Goal: Task Accomplishment & Management: Manage account settings

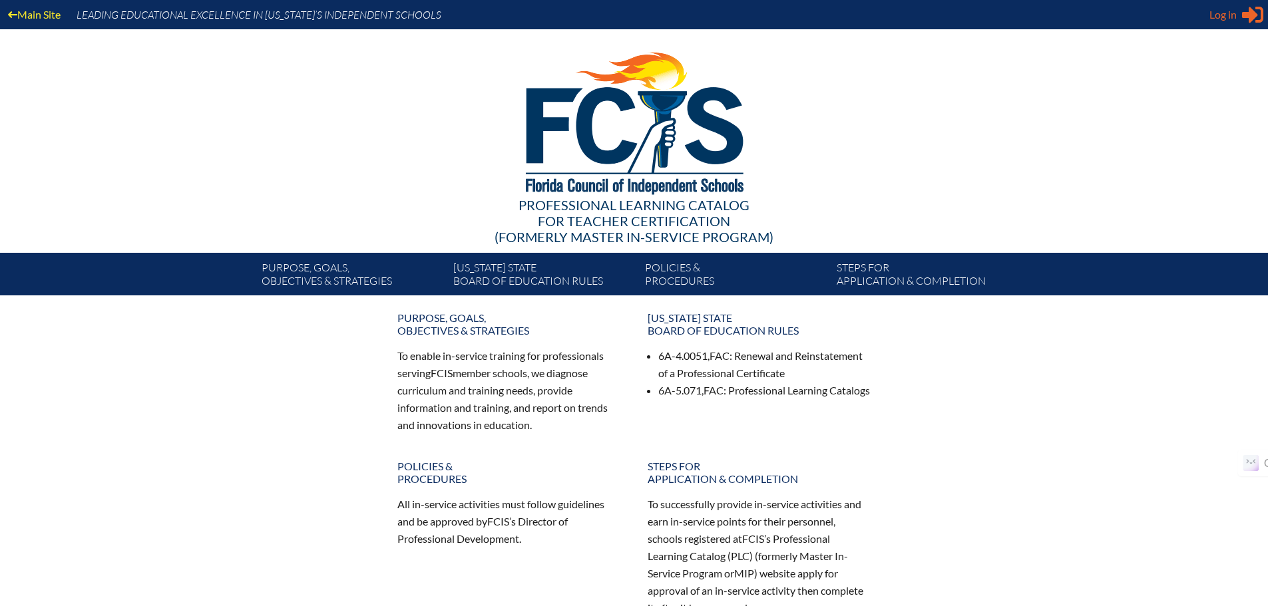
type input "[EMAIL_ADDRESS][DOMAIN_NAME]"
click at [1217, 17] on span "Log in" at bounding box center [1222, 15] width 27 height 16
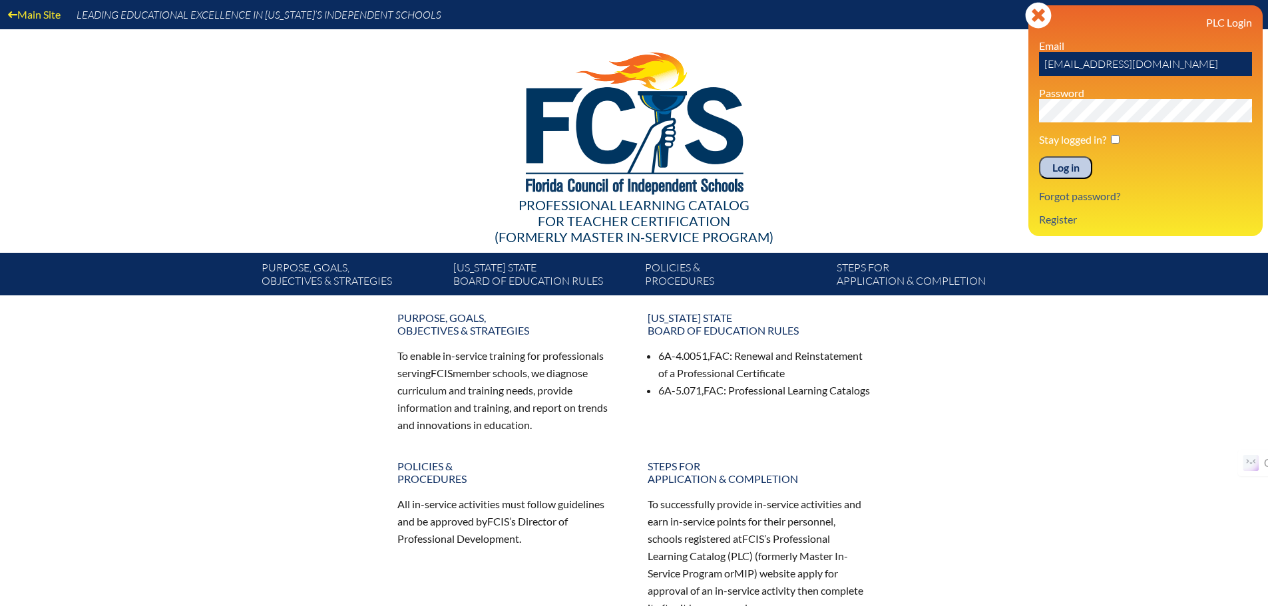
click at [1062, 180] on div "PLC Login Email jportilla@pacebrantley.org Password Stay logged in? Log in Forg…" at bounding box center [1145, 121] width 213 height 210
click at [1065, 171] on input "Log in" at bounding box center [1065, 167] width 53 height 23
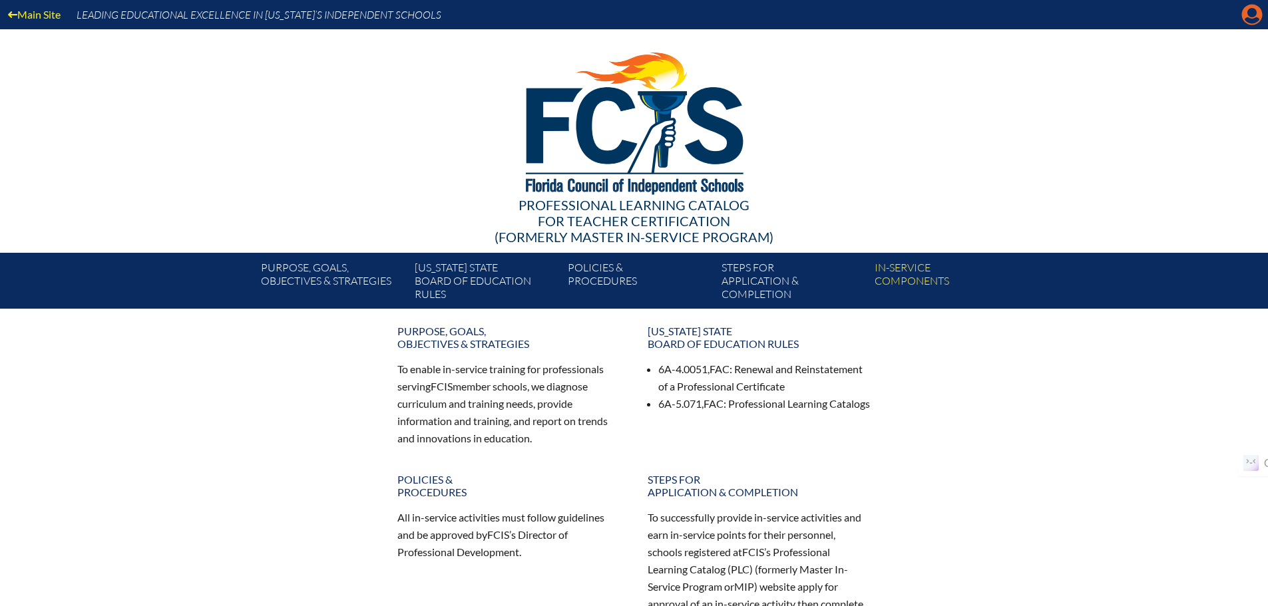
click at [1249, 5] on icon at bounding box center [1252, 15] width 21 height 21
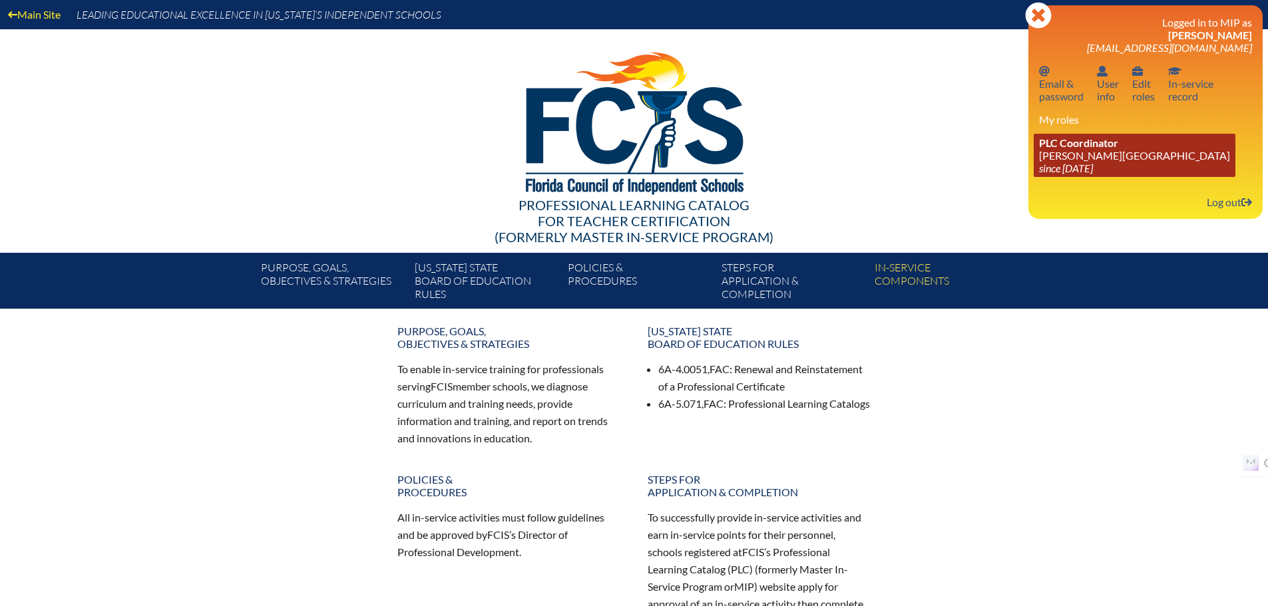
click at [1080, 168] on icon "since [DATE]" at bounding box center [1066, 168] width 54 height 13
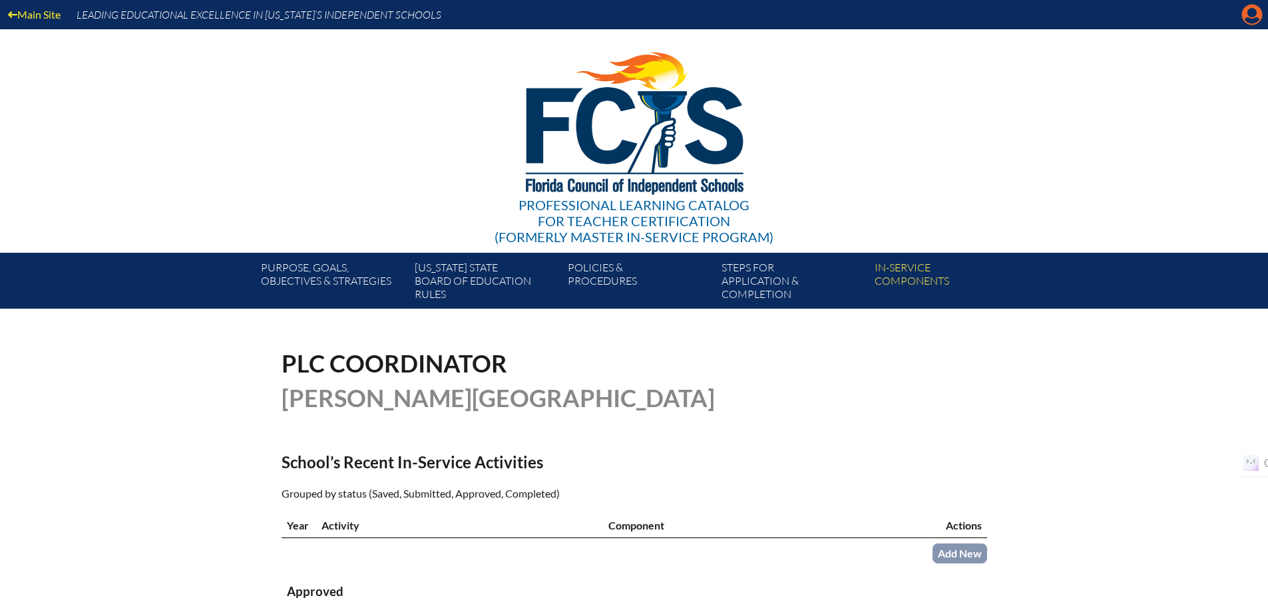
click at [1251, 15] on icon "Manage account" at bounding box center [1251, 14] width 21 height 21
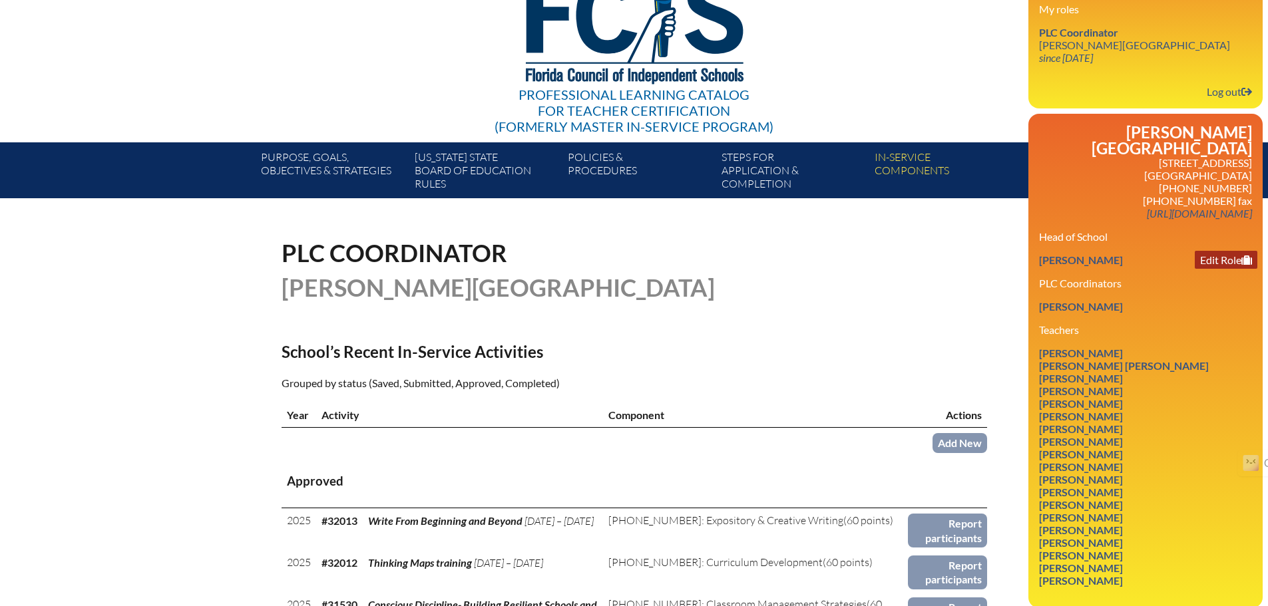
scroll to position [200, 0]
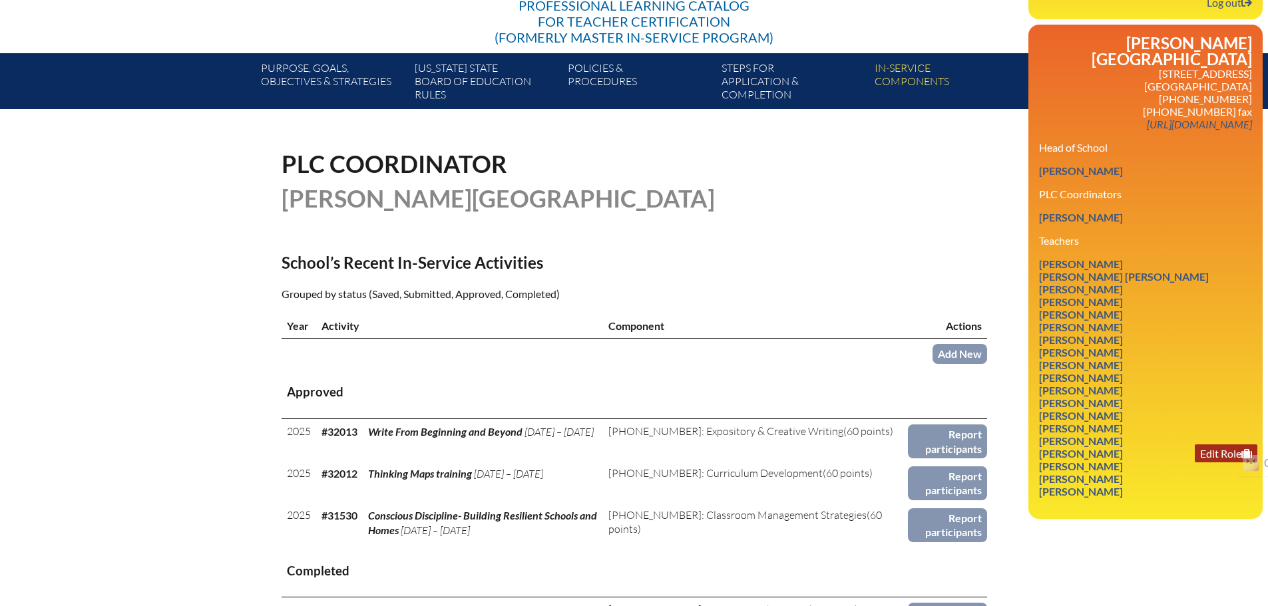
click at [1225, 445] on link "Edit Role" at bounding box center [1226, 454] width 63 height 18
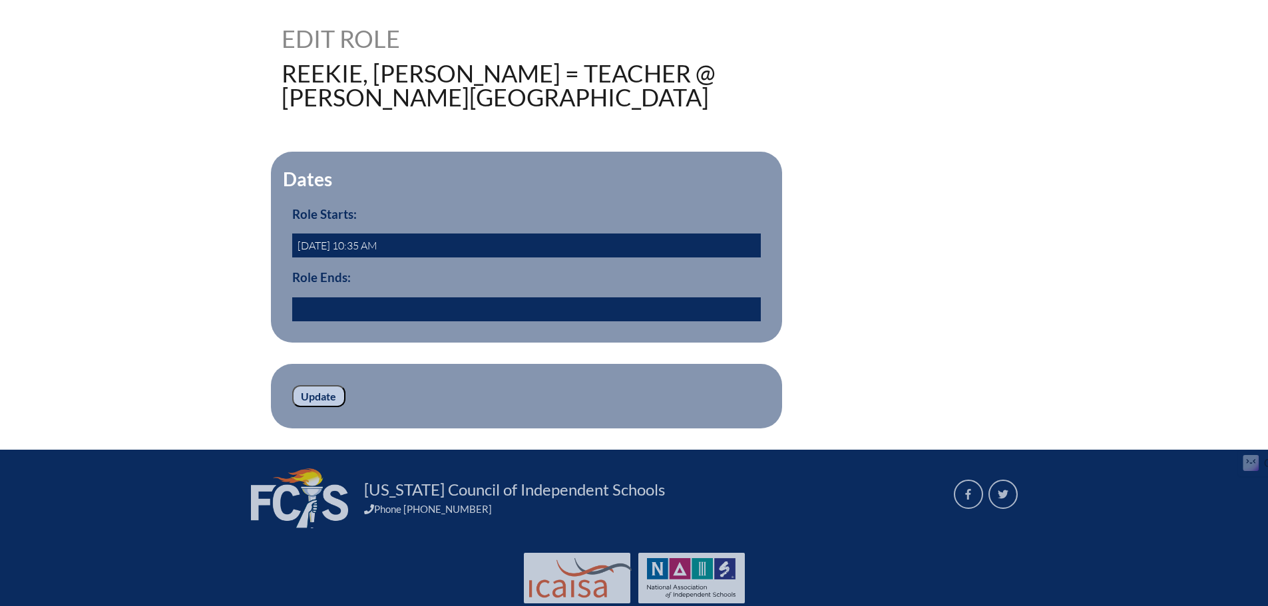
scroll to position [333, 0]
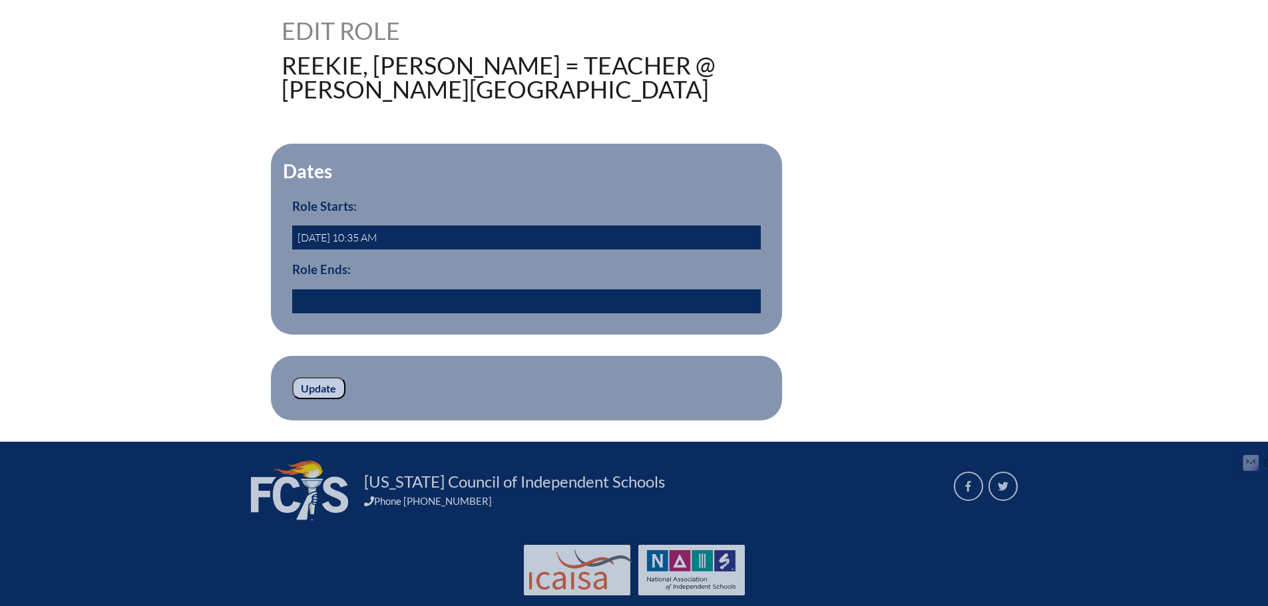
click at [515, 291] on input "text" at bounding box center [526, 302] width 469 height 24
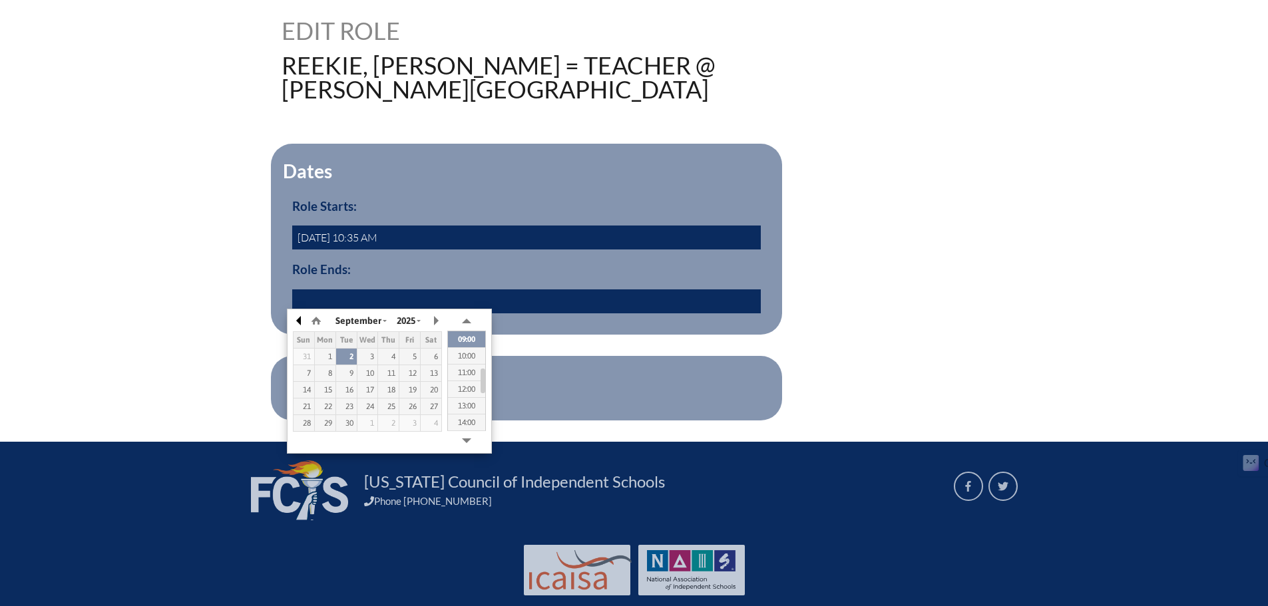
click at [301, 321] on button "button" at bounding box center [299, 321] width 13 height 20
click at [300, 320] on button "button" at bounding box center [299, 321] width 13 height 20
click at [395, 426] on div "31" at bounding box center [388, 423] width 21 height 9
type input "[DATE] 09:11"
click at [606, 343] on form "Dates Role Starts: 2016-08-08 10:35 AM Role Ends: 2025/07/31 09:11 yes Update" at bounding box center [635, 282] width 706 height 277
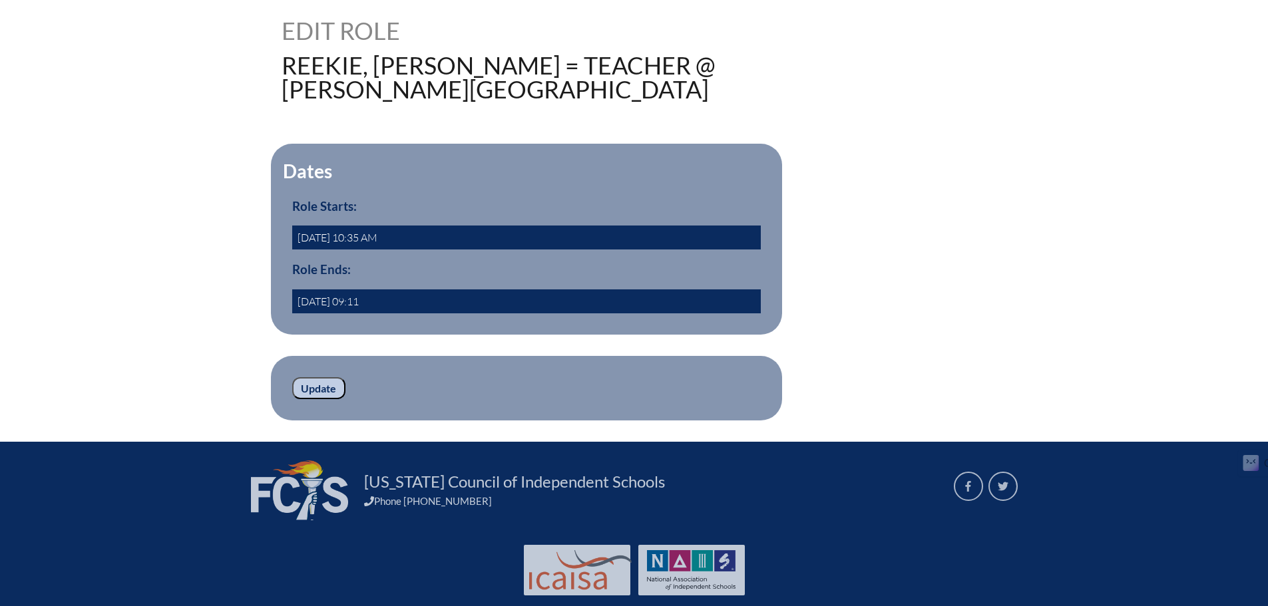
click at [305, 385] on input "Update" at bounding box center [318, 388] width 53 height 23
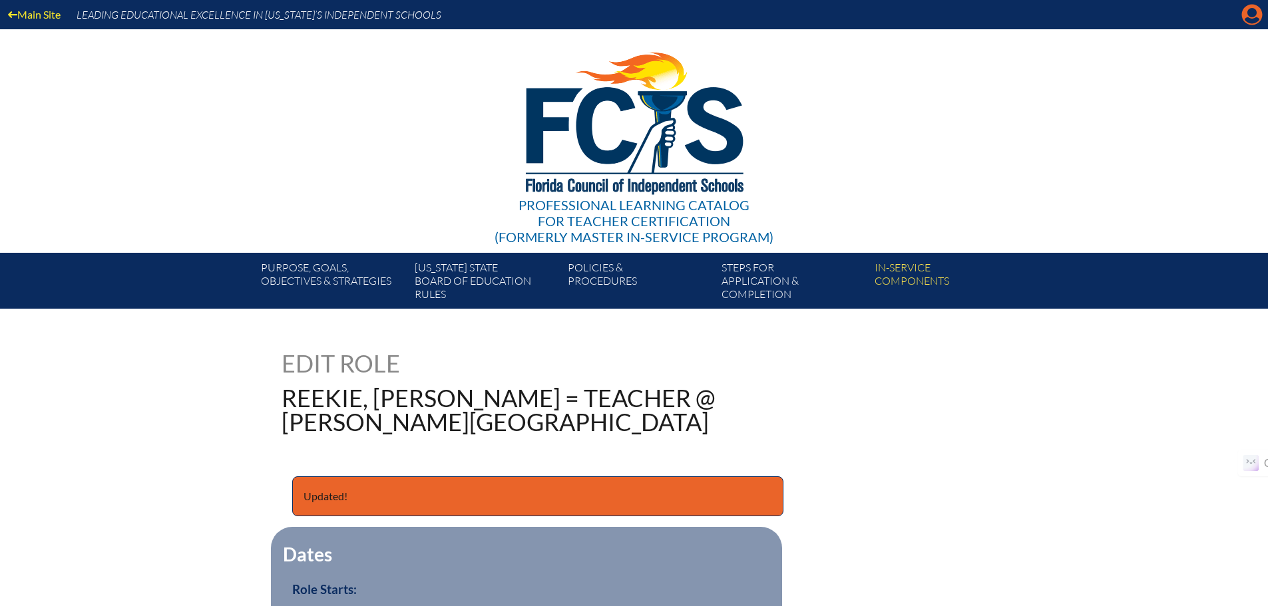
click at [1248, 17] on icon at bounding box center [1252, 15] width 21 height 21
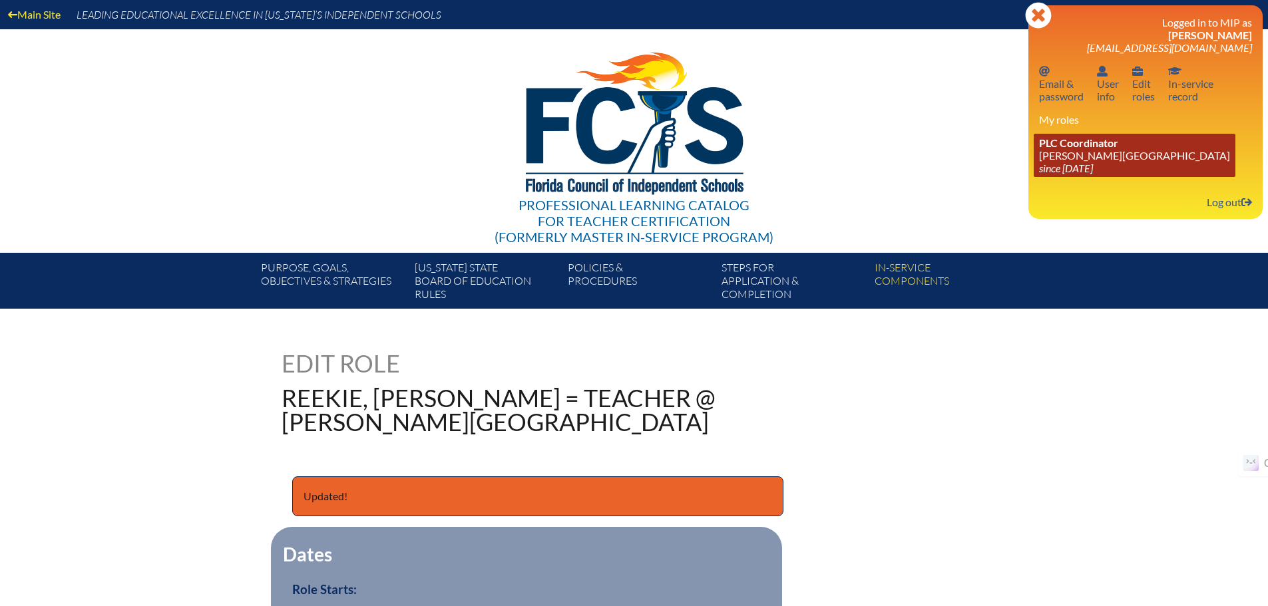
click at [1084, 158] on link "PLC Coordinator [PERSON_NAME][GEOGRAPHIC_DATA] since [DATE]" at bounding box center [1135, 155] width 202 height 43
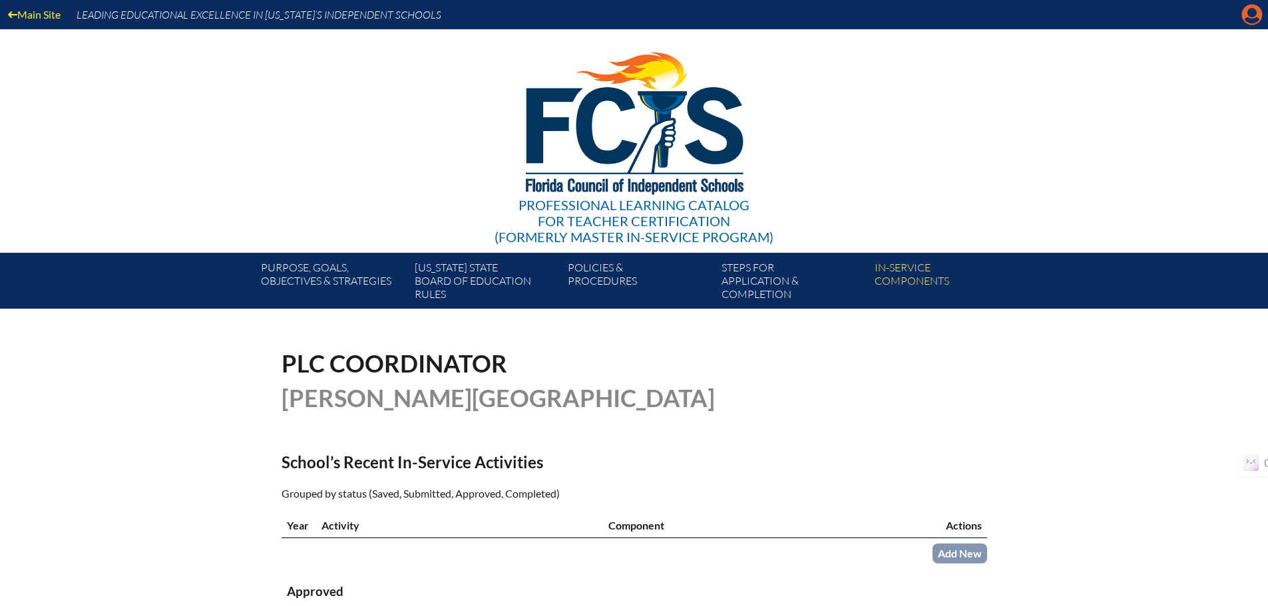
click at [1249, 17] on icon at bounding box center [1252, 15] width 21 height 21
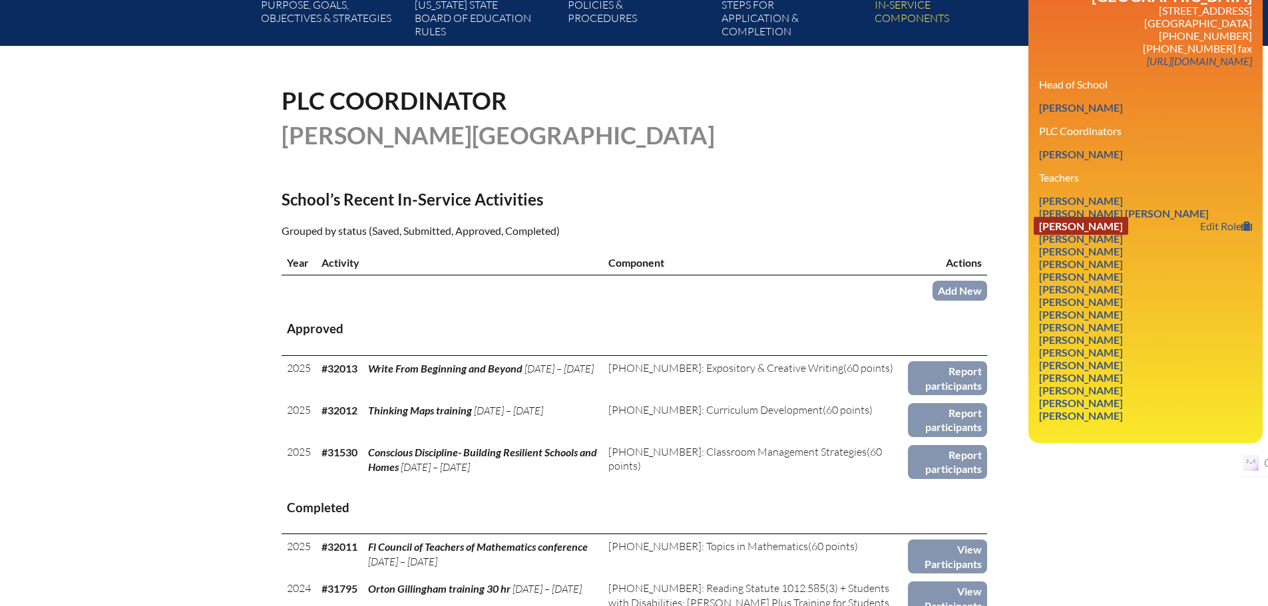
scroll to position [266, 0]
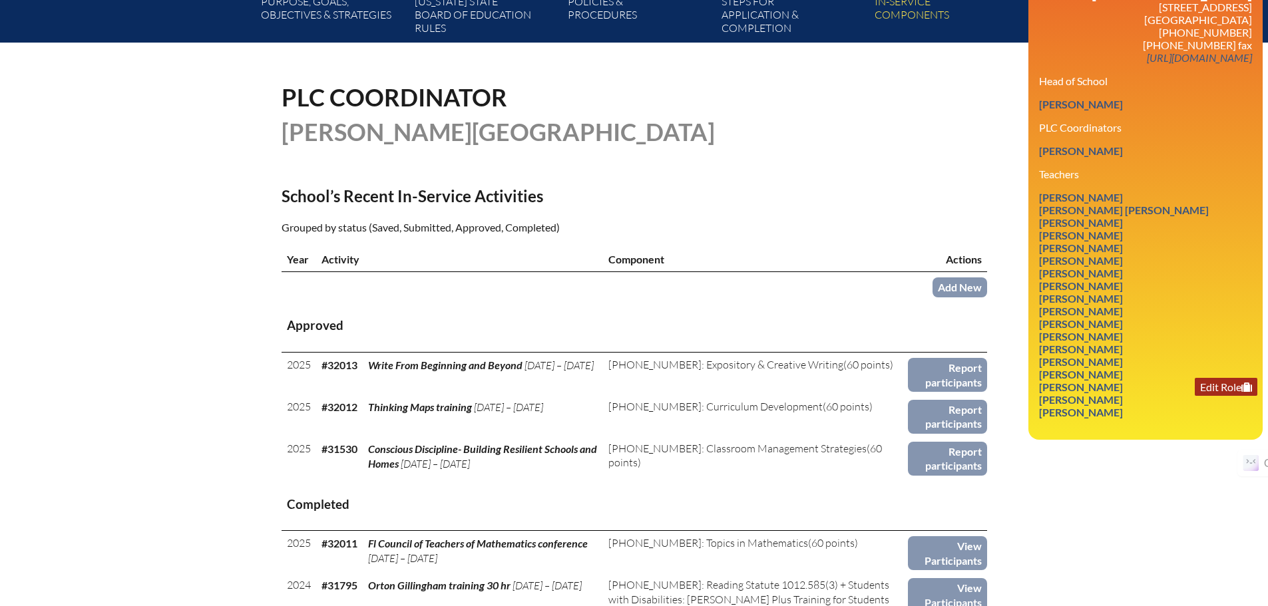
click at [1210, 378] on link "Edit Role" at bounding box center [1226, 387] width 63 height 18
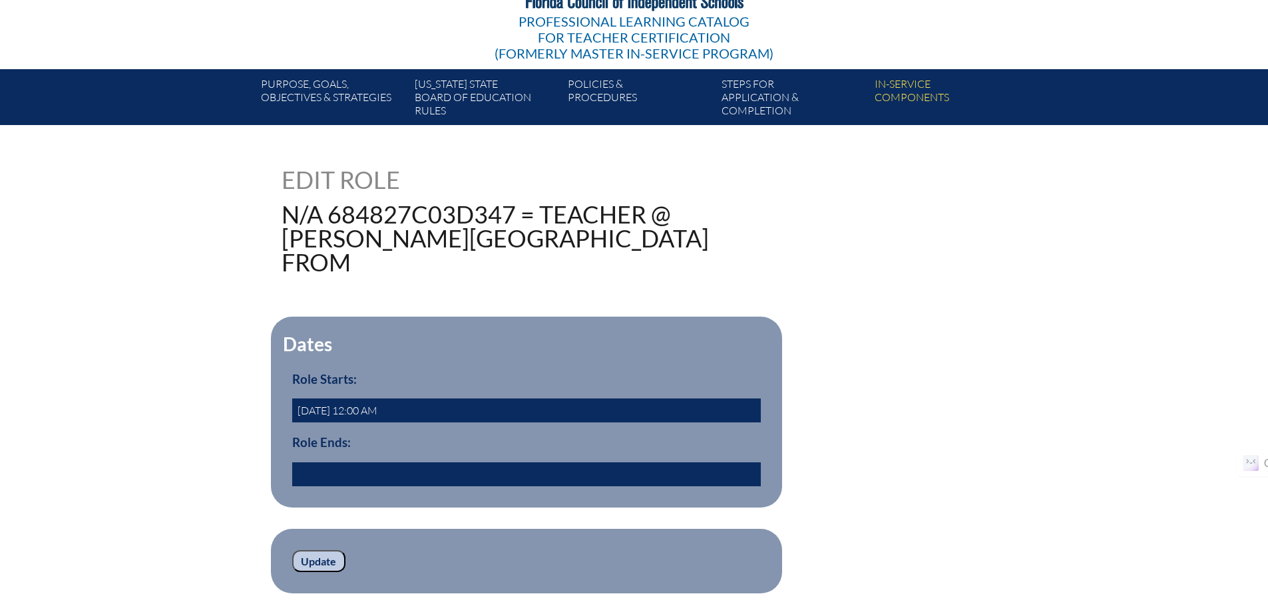
scroll to position [200, 0]
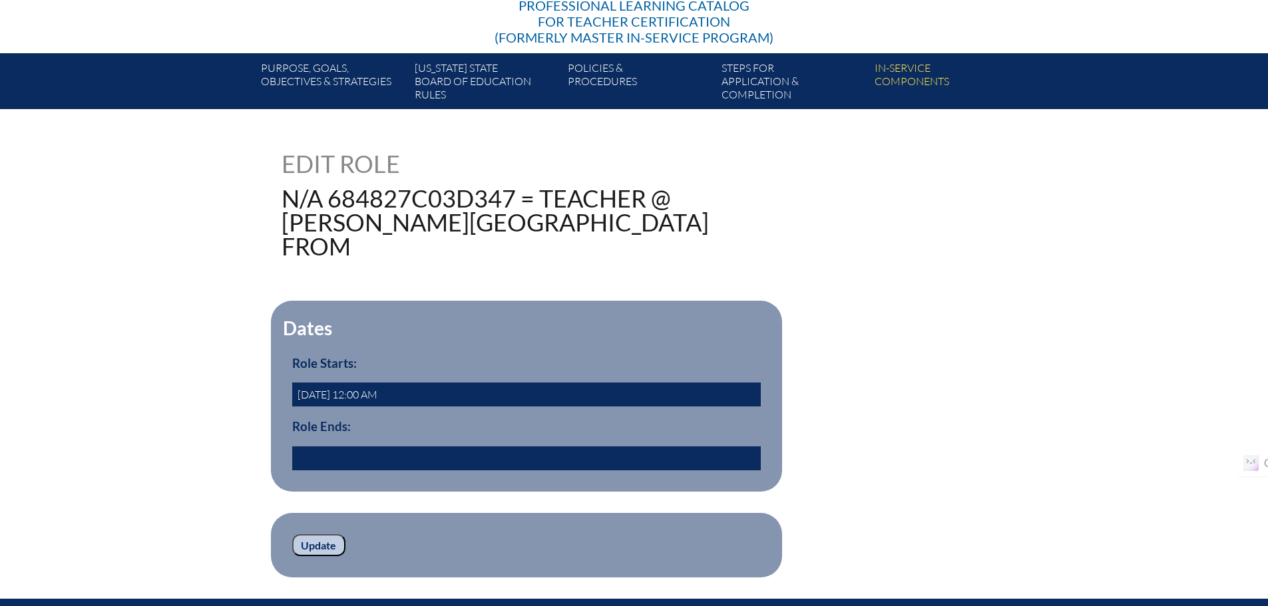
click at [394, 447] on input "text" at bounding box center [526, 459] width 469 height 24
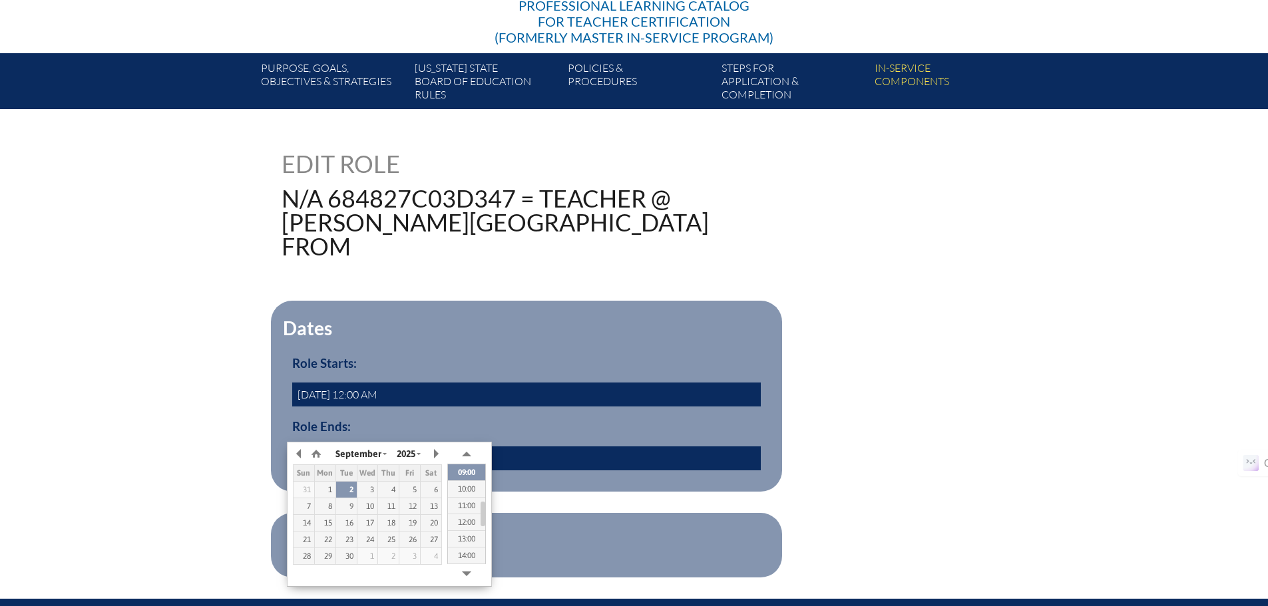
type input "2025/07/31 09:11"
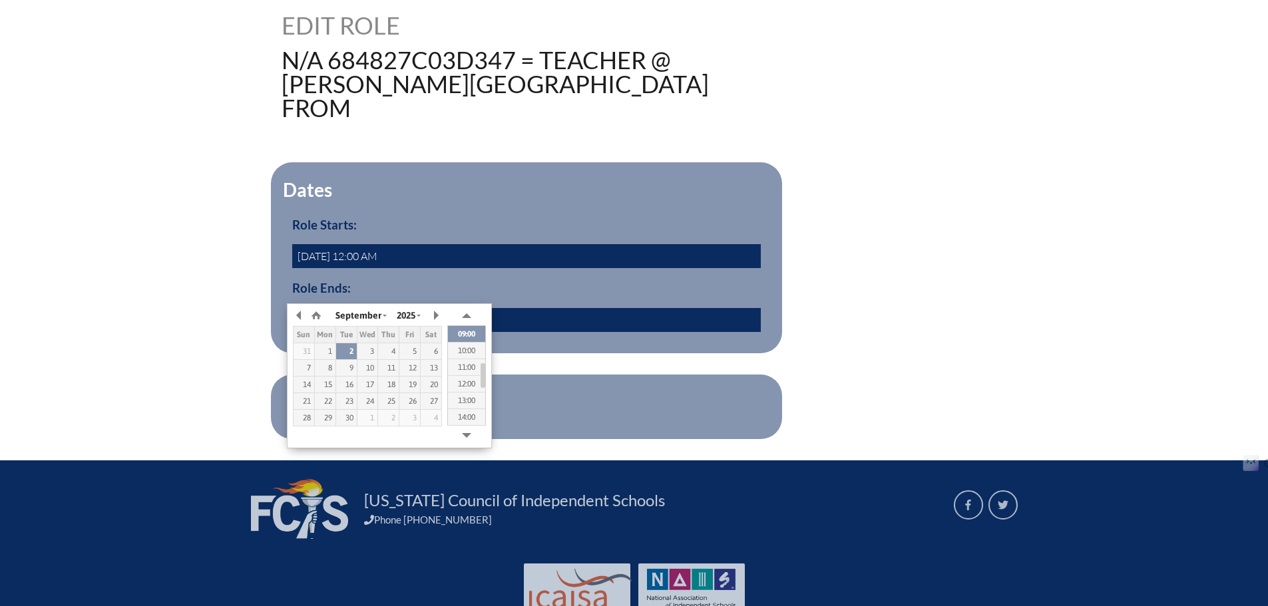
scroll to position [358, 0]
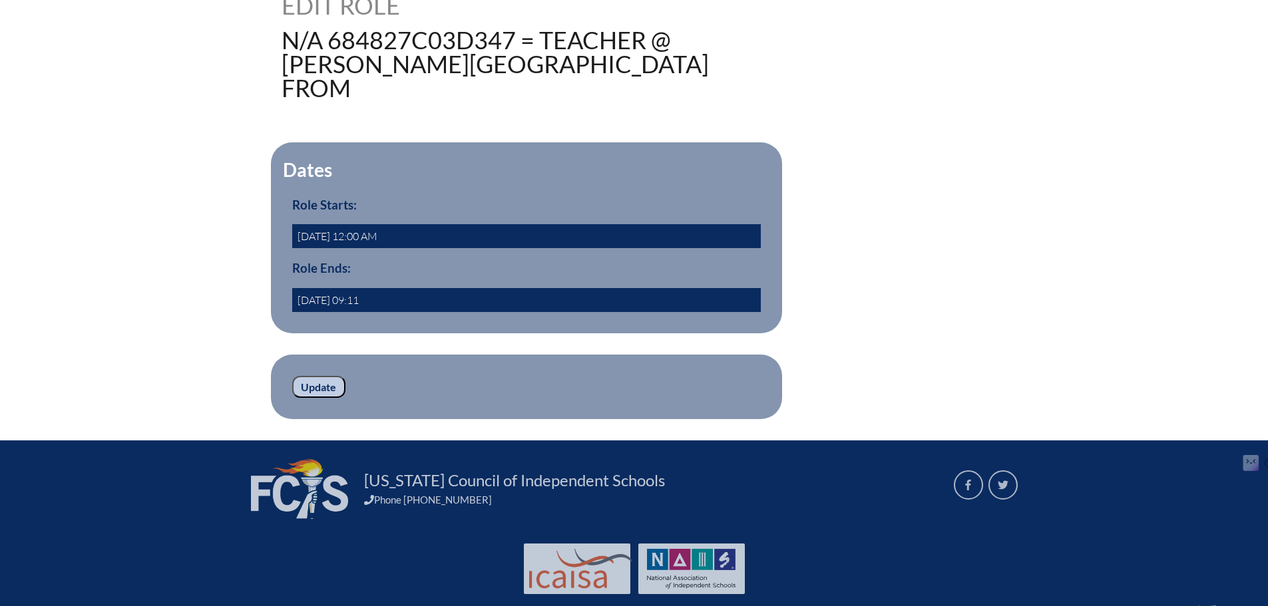
click at [738, 380] on fieldset "Update" at bounding box center [526, 387] width 511 height 65
click at [328, 376] on input "Update" at bounding box center [318, 387] width 53 height 23
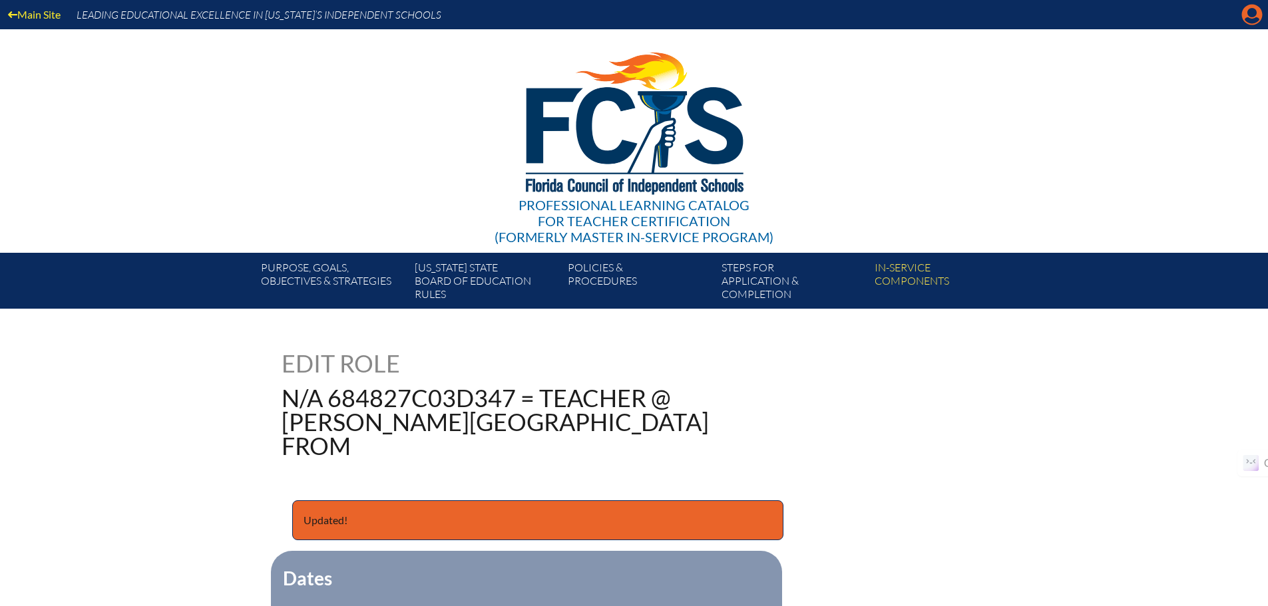
click at [1255, 13] on icon "Manage account" at bounding box center [1251, 14] width 21 height 21
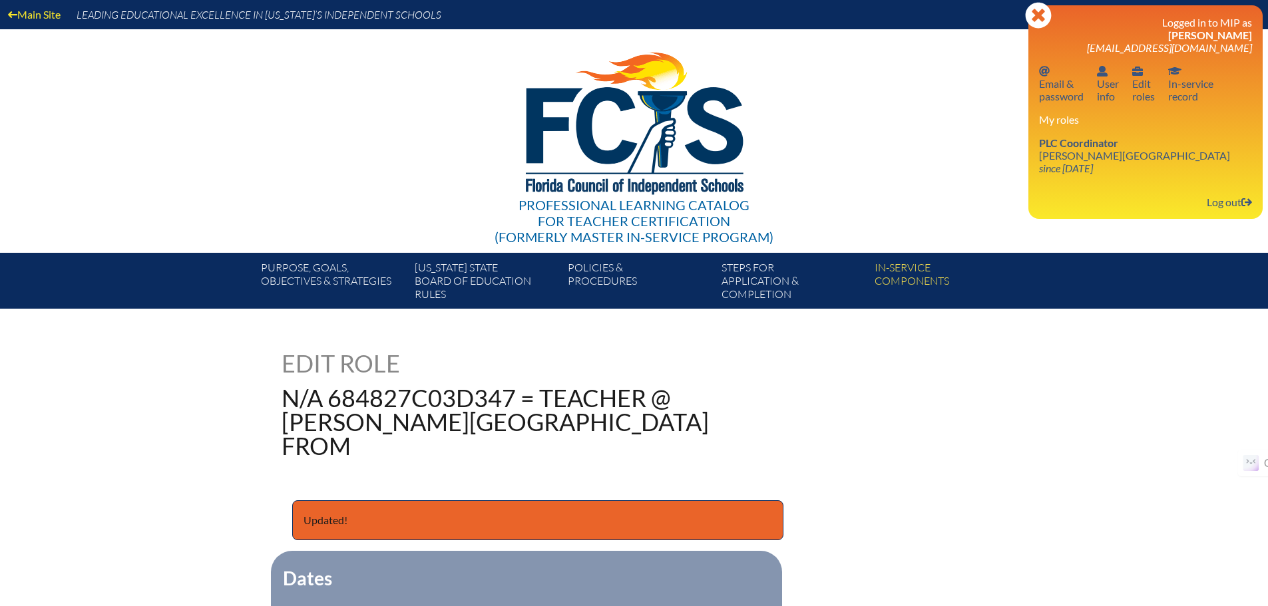
click at [1021, 166] on div "Professional Learning Catalog for Teacher Certification (formerly Master In-ser…" at bounding box center [634, 141] width 809 height 224
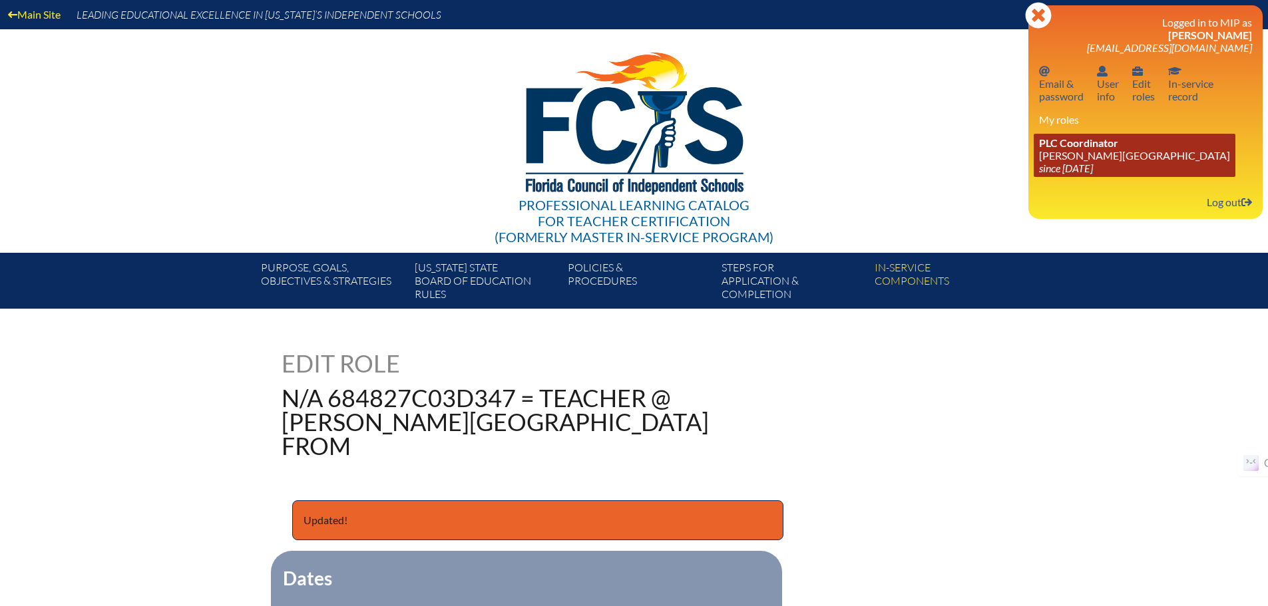
click at [1093, 166] on icon "since [DATE]" at bounding box center [1066, 168] width 54 height 13
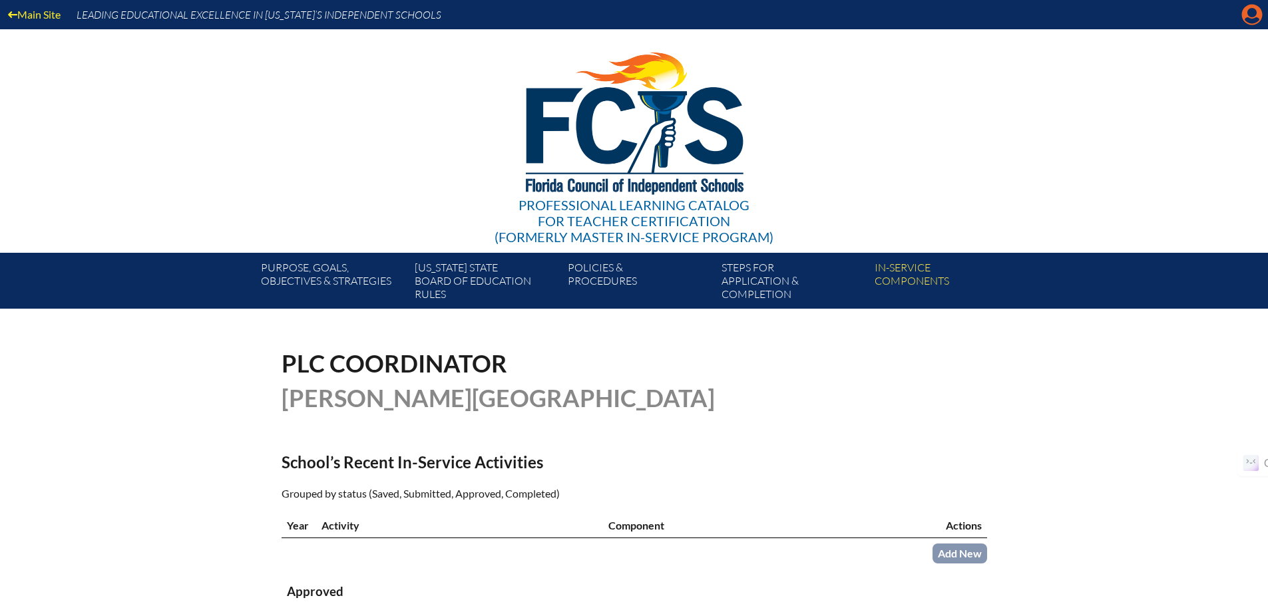
click at [1249, 12] on icon "Manage account" at bounding box center [1251, 14] width 21 height 21
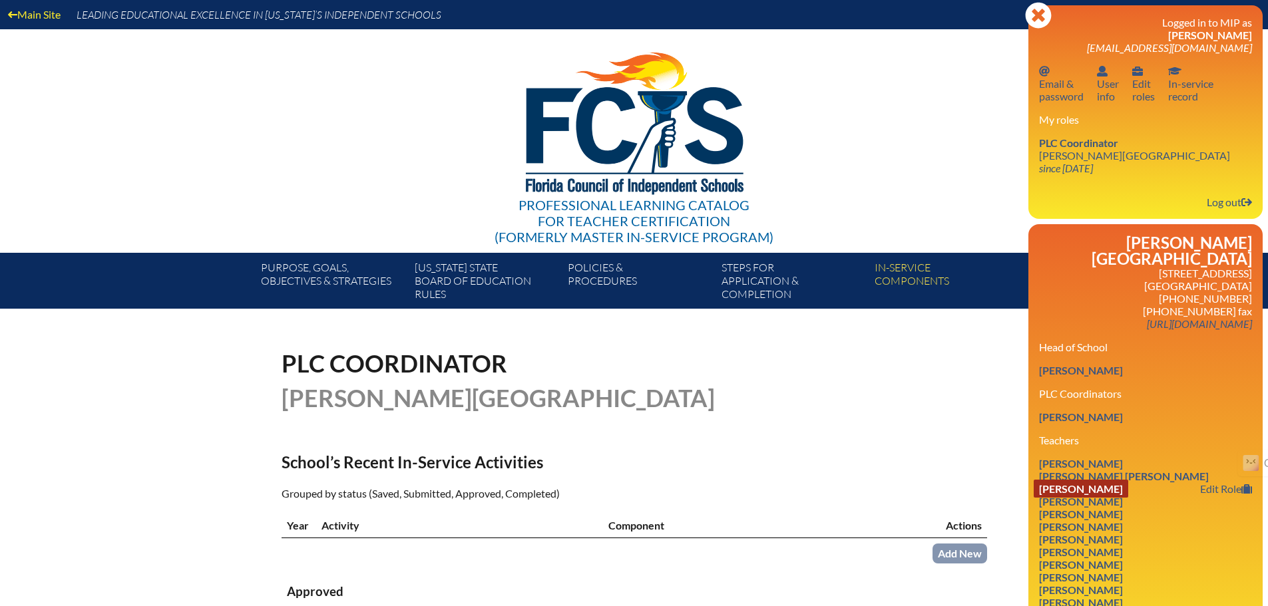
click at [1128, 480] on link "Heather Michelle Barkin" at bounding box center [1081, 489] width 95 height 18
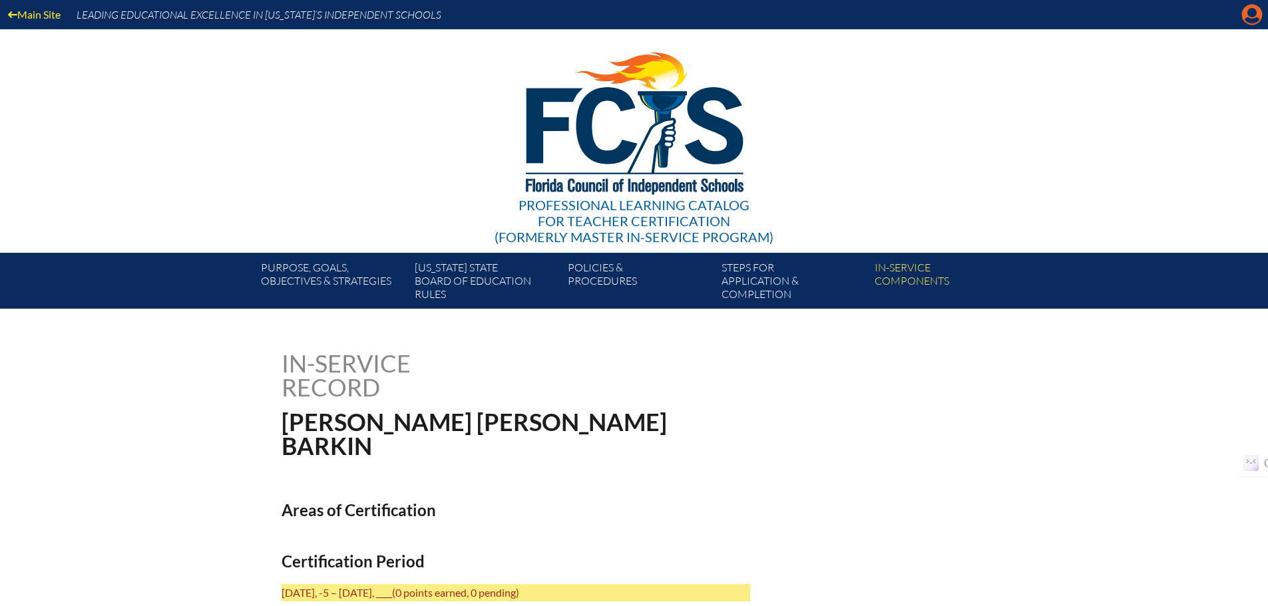
click at [1251, 19] on icon "Manage account" at bounding box center [1251, 14] width 21 height 21
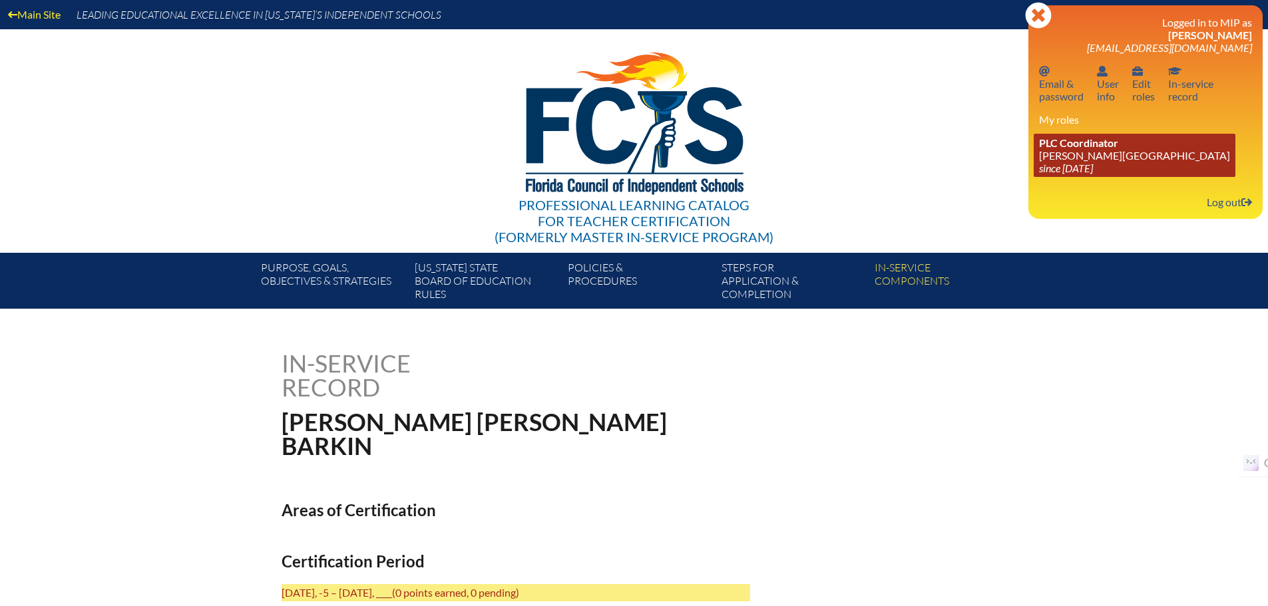
click at [1080, 159] on link "PLC Coordinator Pace Brantley School since 2006 Aug 1" at bounding box center [1135, 155] width 202 height 43
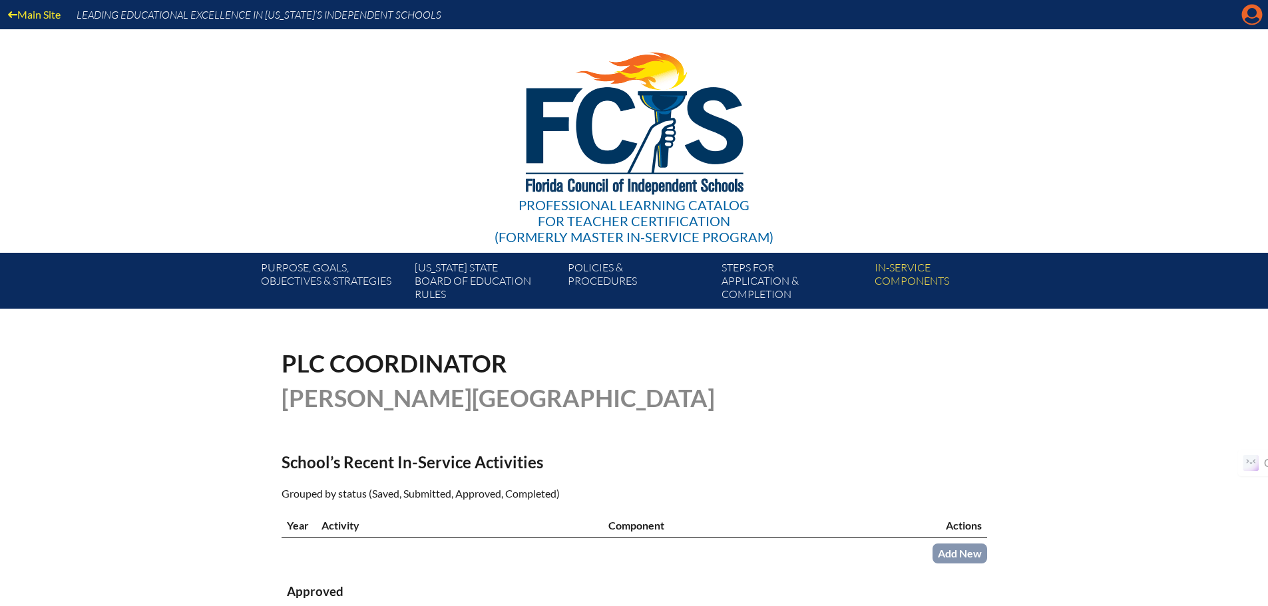
click at [1242, 17] on icon at bounding box center [1252, 15] width 21 height 21
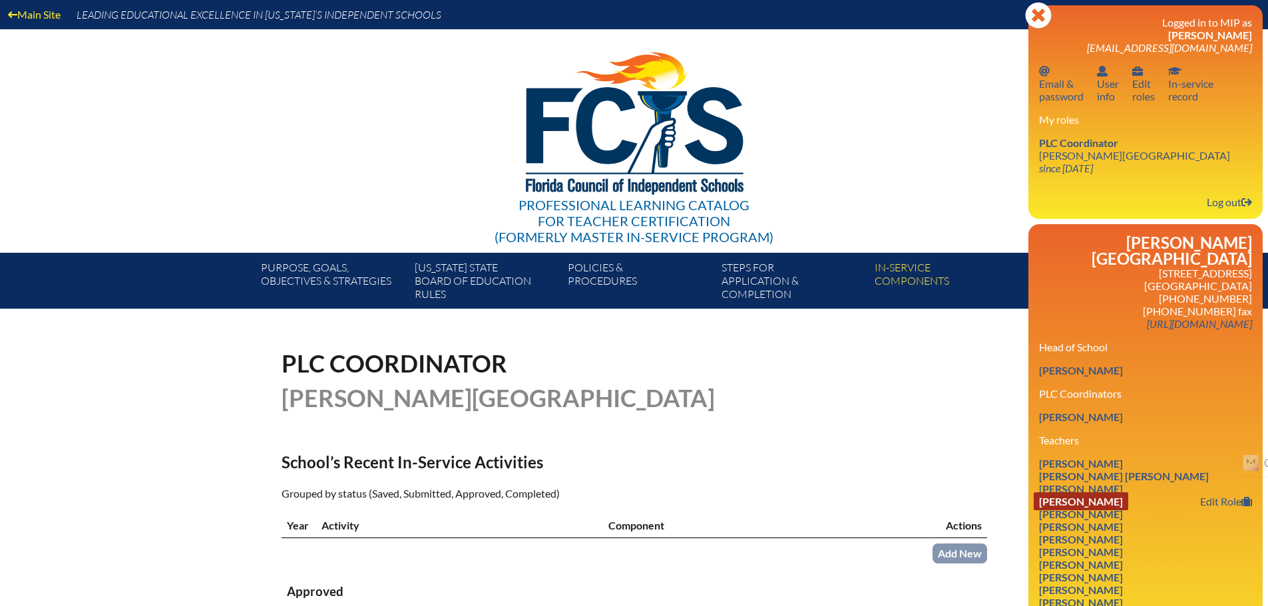
click at [1125, 493] on link "Xan Ziegler Barth" at bounding box center [1081, 502] width 95 height 18
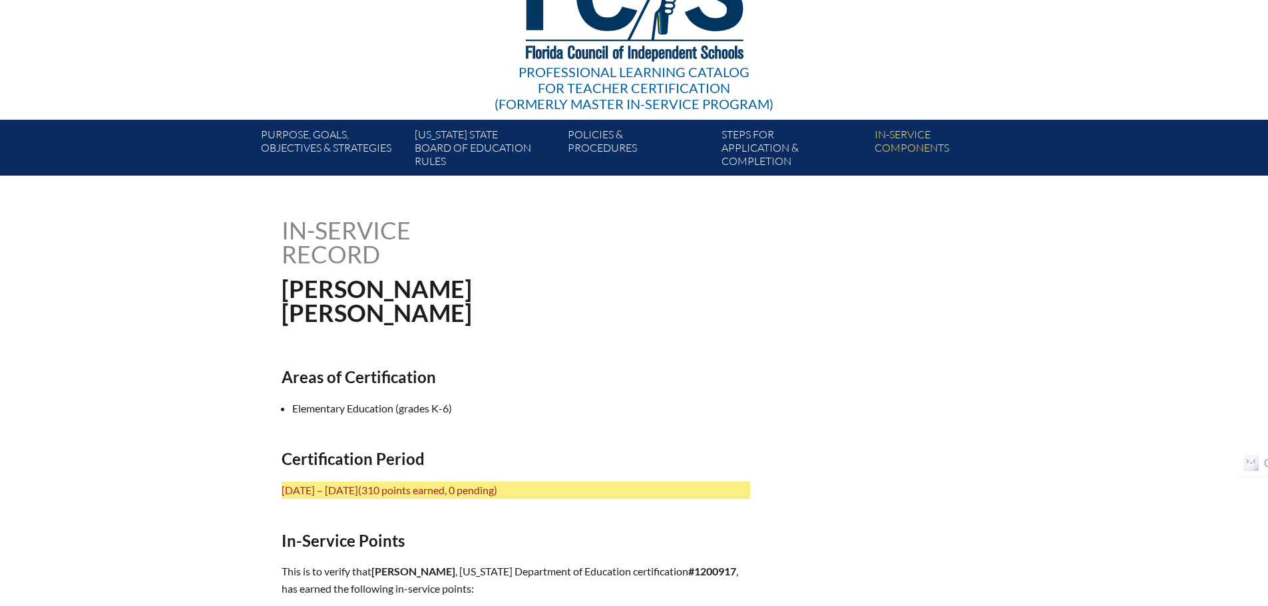
scroll to position [200, 0]
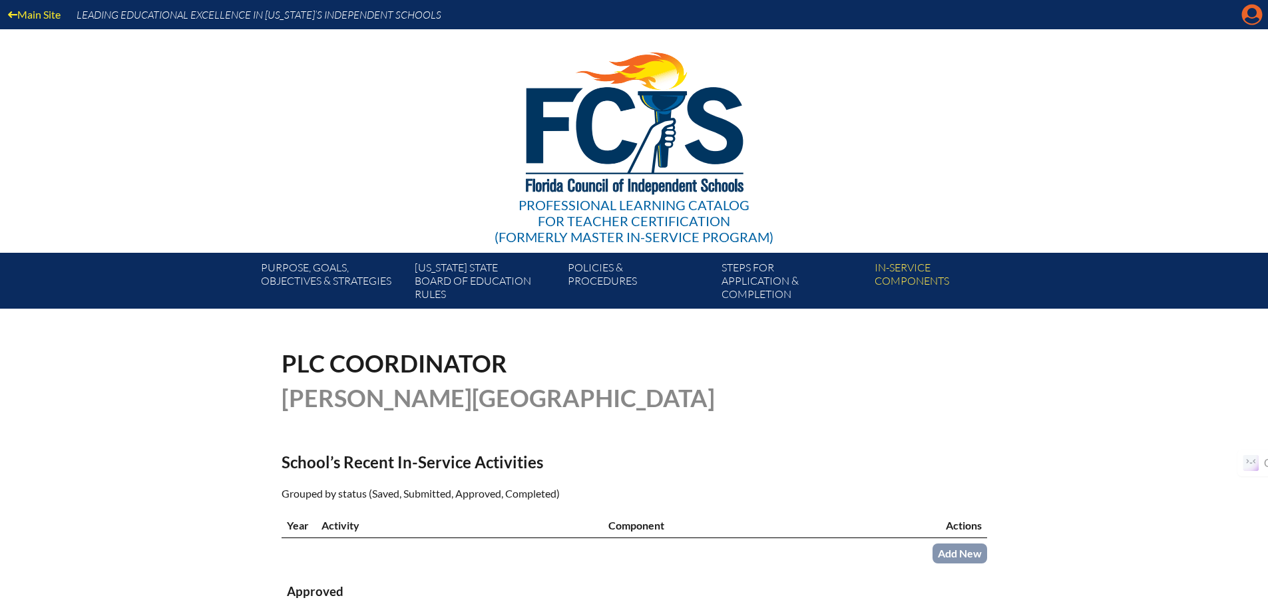
click at [1257, 16] on icon at bounding box center [1252, 15] width 21 height 21
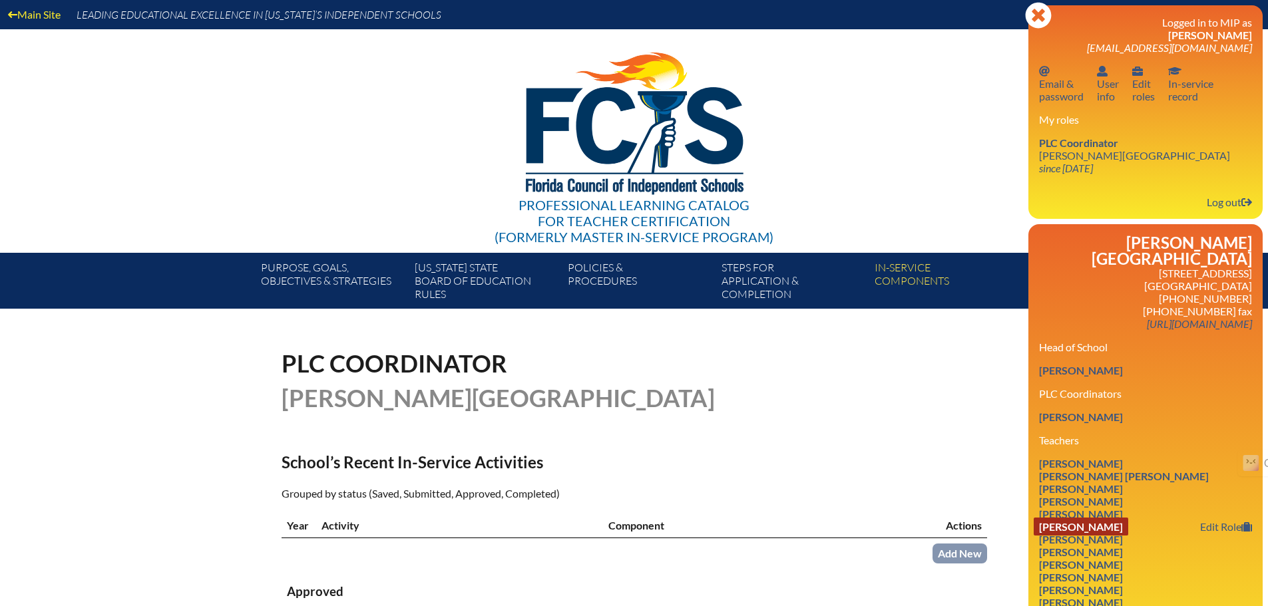
click at [1128, 518] on link "Christine Elizabeth De Leon" at bounding box center [1081, 527] width 95 height 18
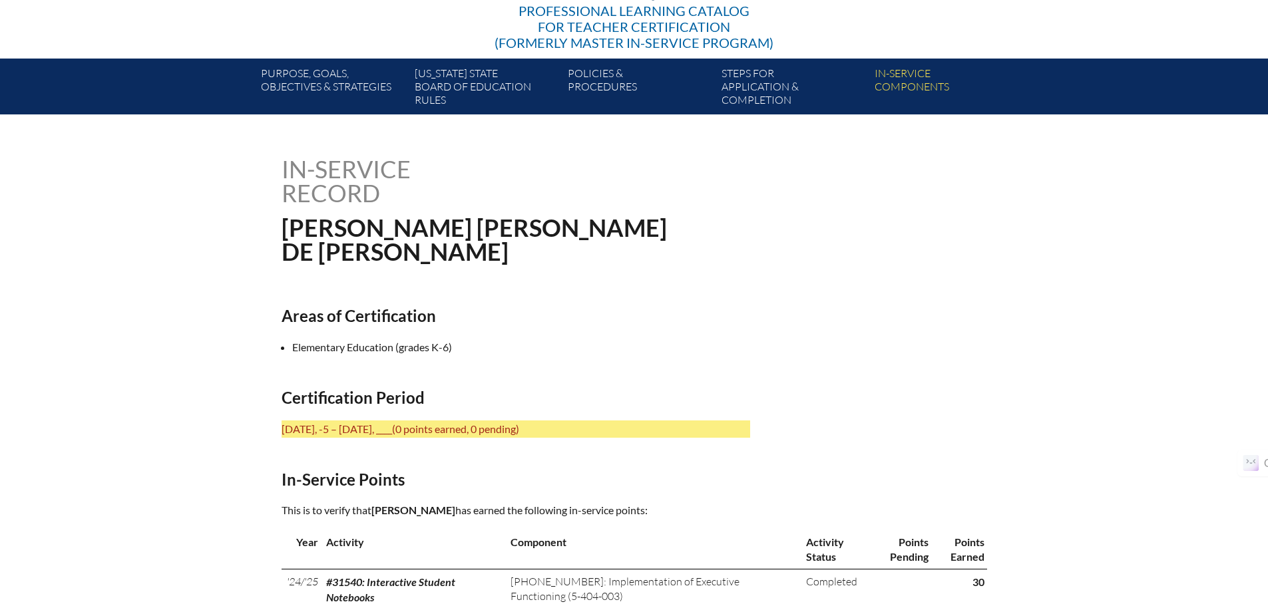
scroll to position [266, 0]
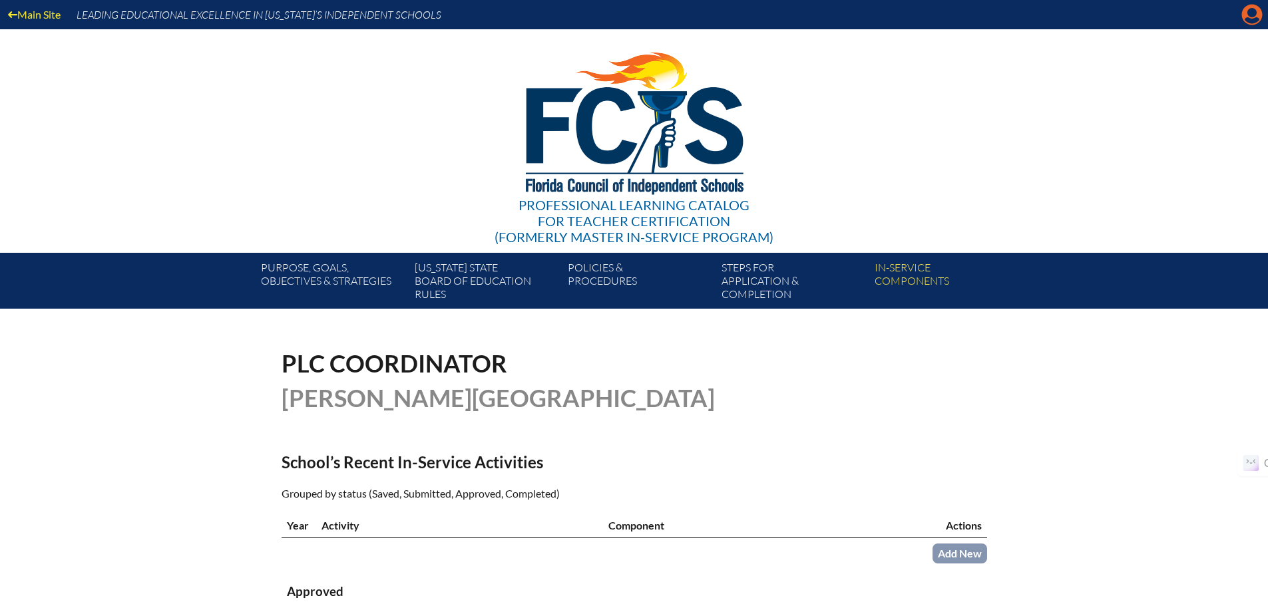
click at [1254, 15] on icon "Manage account" at bounding box center [1251, 14] width 21 height 21
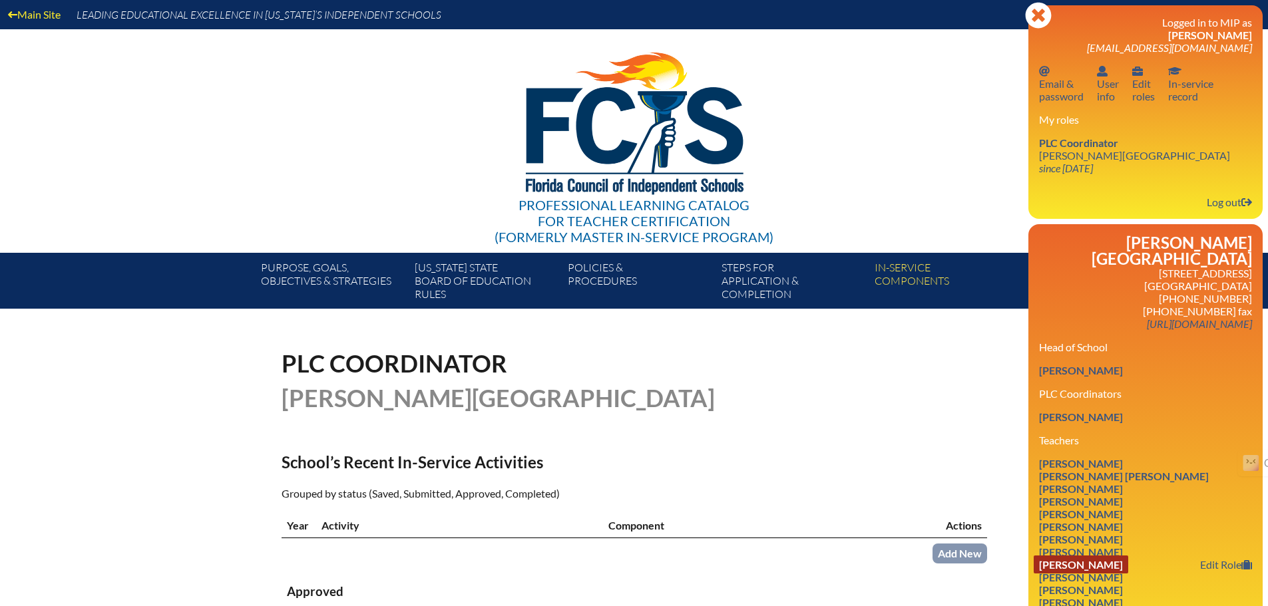
click at [1125, 556] on link "Michael James Francis" at bounding box center [1081, 565] width 95 height 18
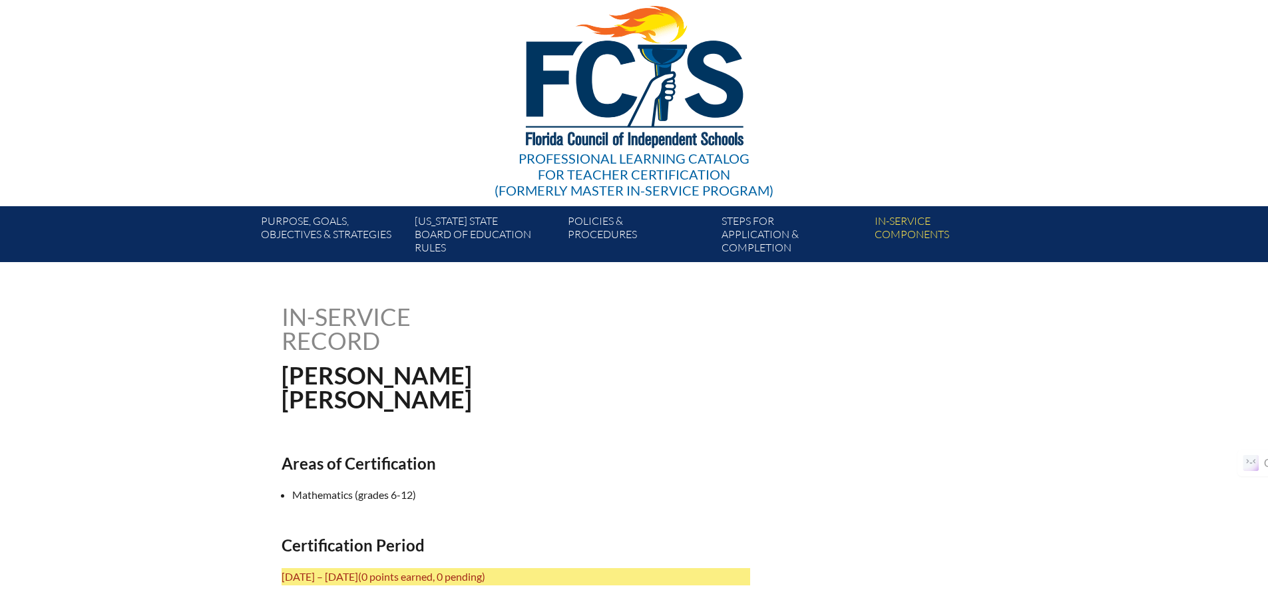
scroll to position [133, 0]
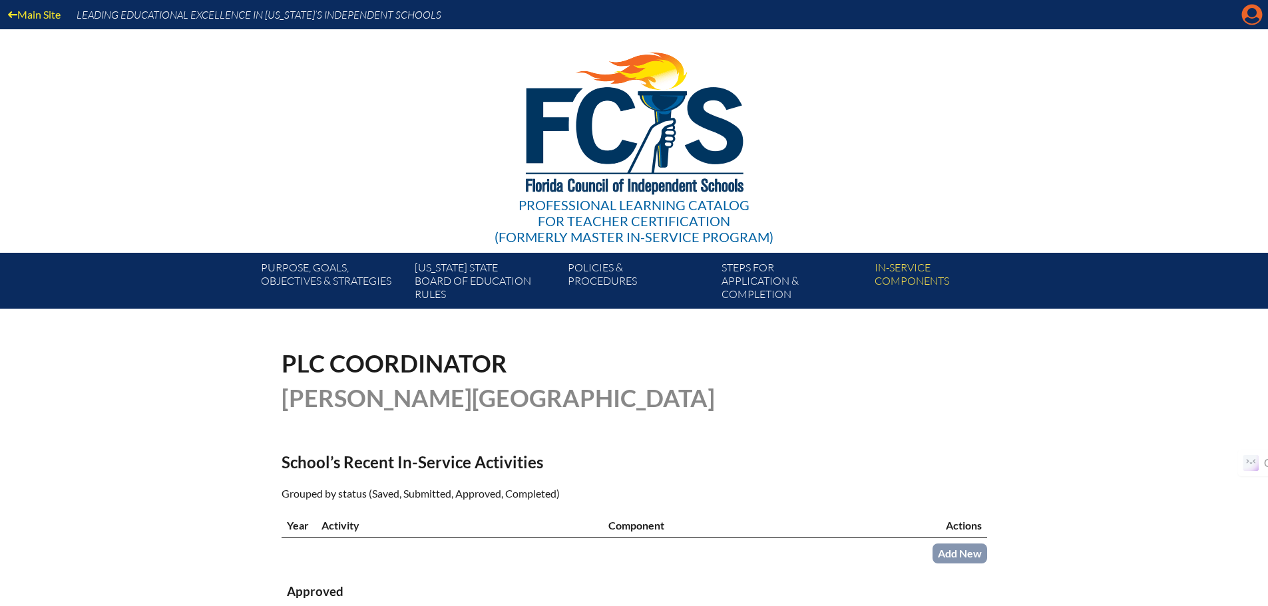
click at [1250, 15] on icon "Manage account" at bounding box center [1251, 14] width 21 height 21
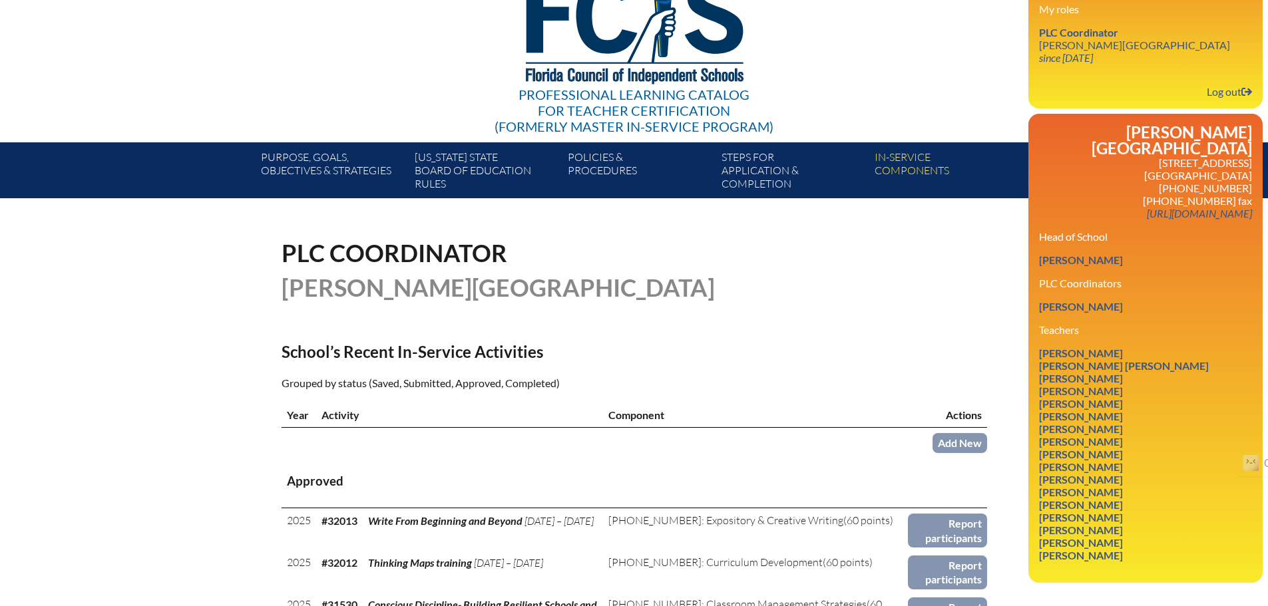
scroll to position [133, 0]
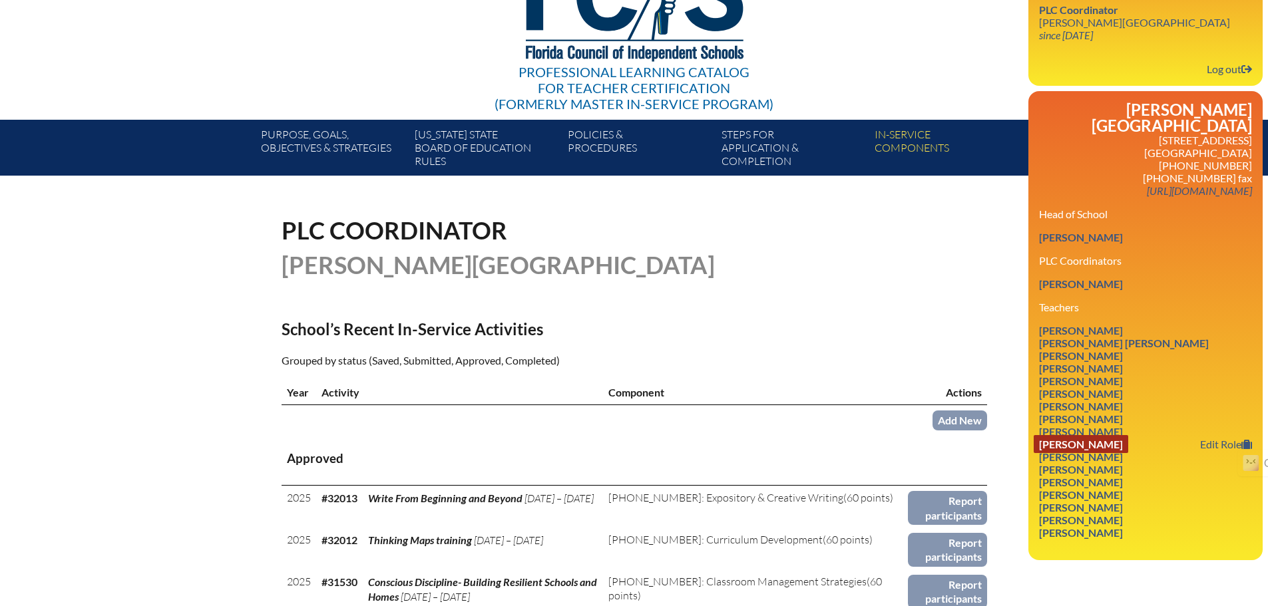
click at [1128, 435] on link "[PERSON_NAME]" at bounding box center [1081, 444] width 95 height 18
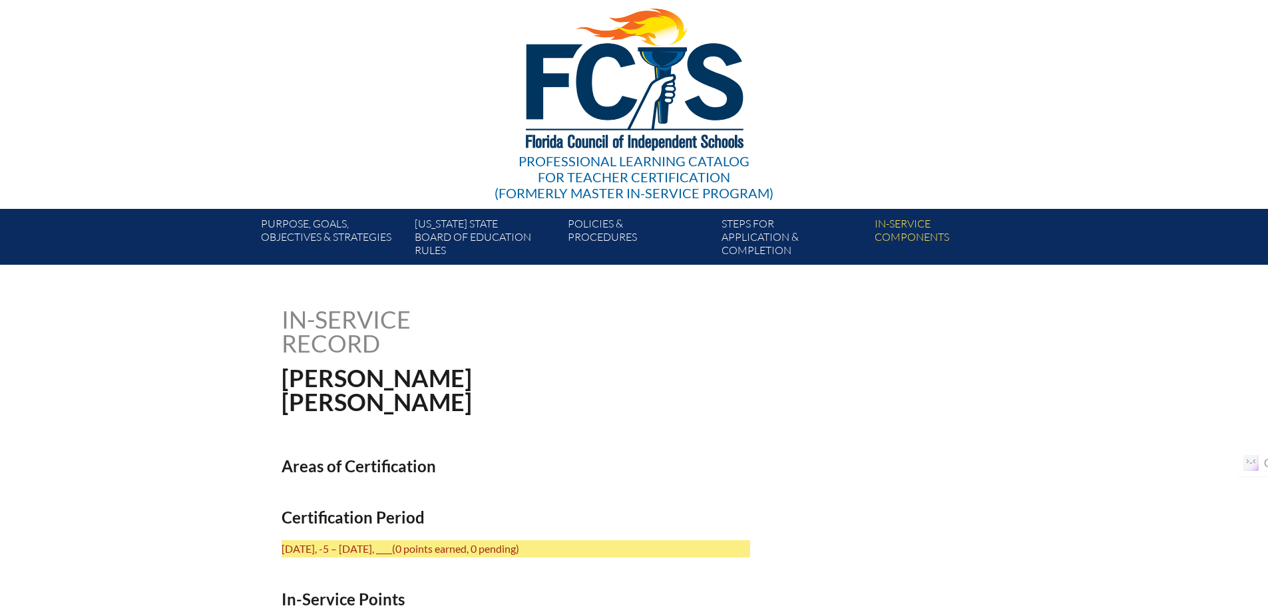
scroll to position [133, 0]
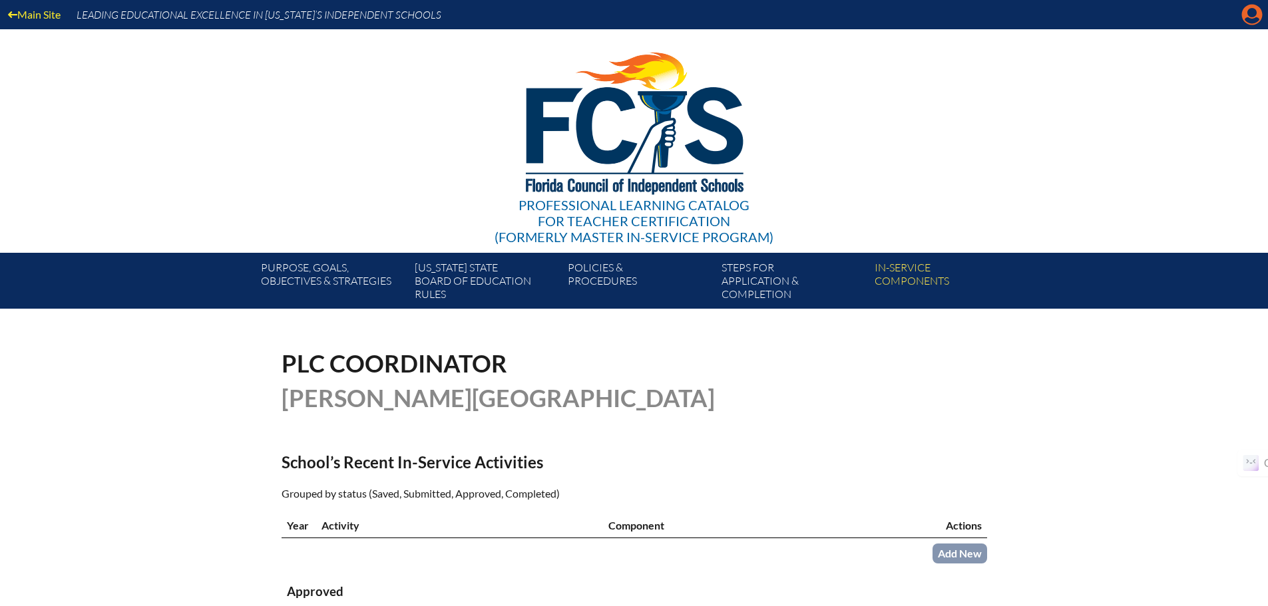
click at [1250, 20] on icon "Manage account" at bounding box center [1251, 14] width 21 height 21
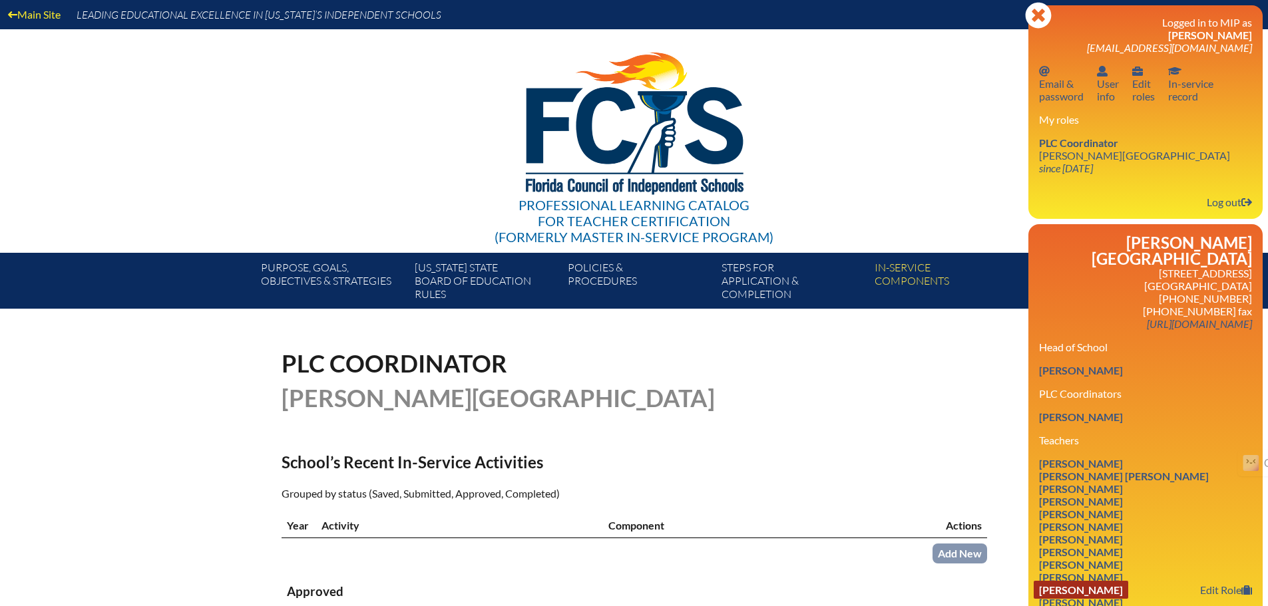
click at [1128, 581] on link "Susan Carol Grimm" at bounding box center [1081, 590] width 95 height 18
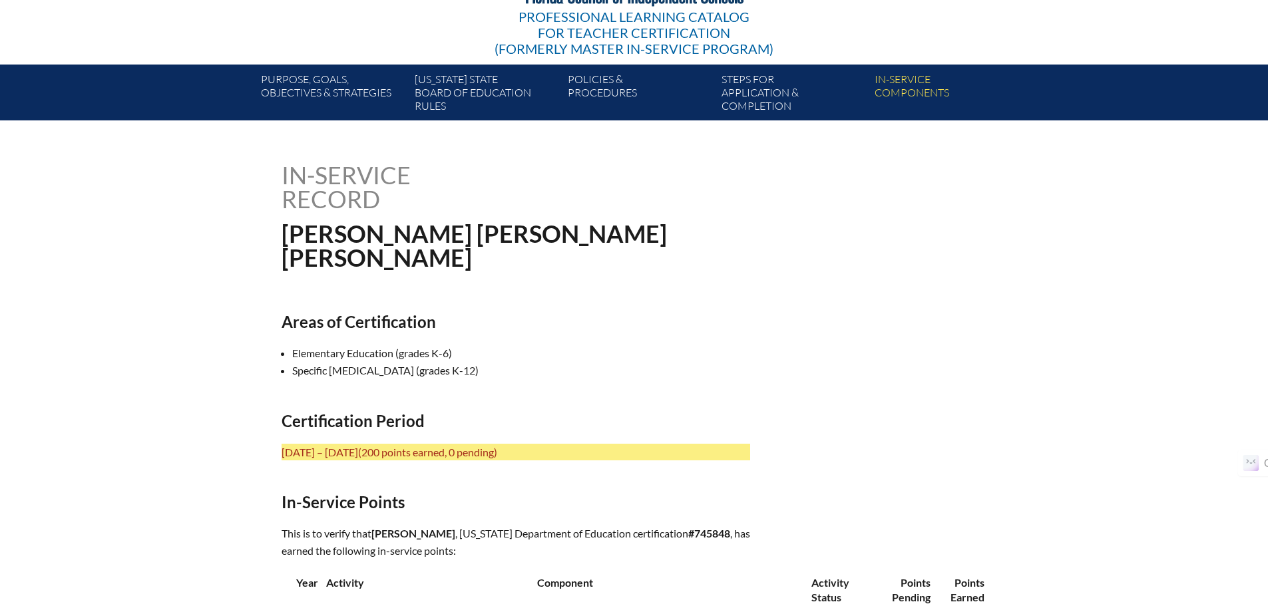
scroll to position [200, 0]
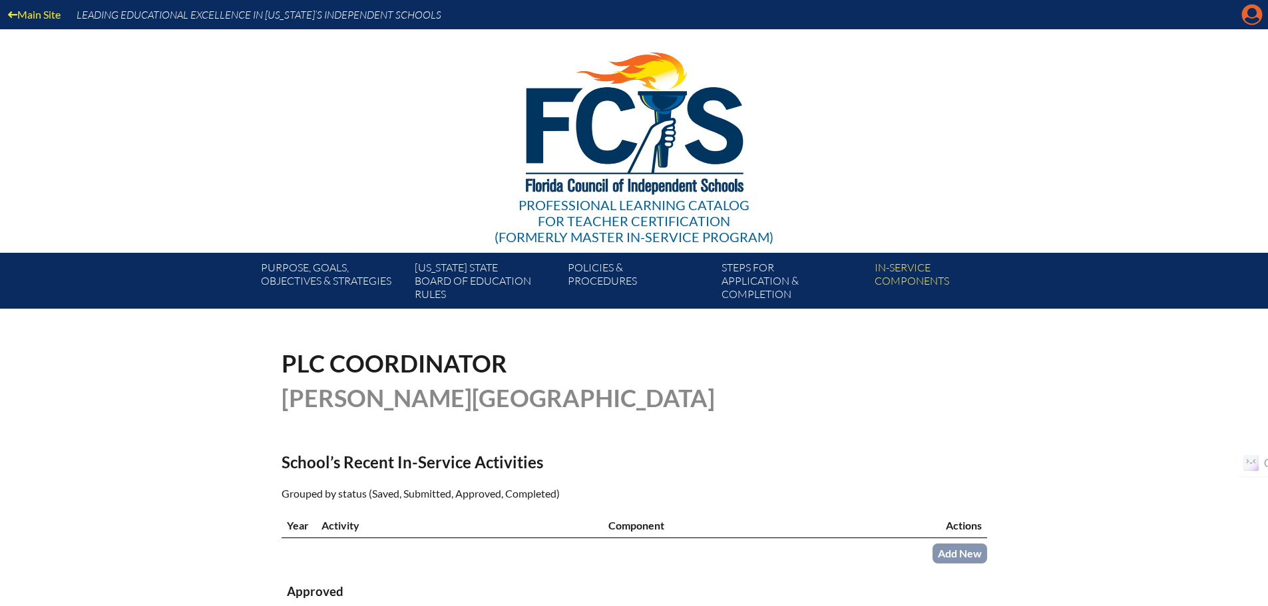
click at [1244, 19] on icon at bounding box center [1252, 15] width 21 height 21
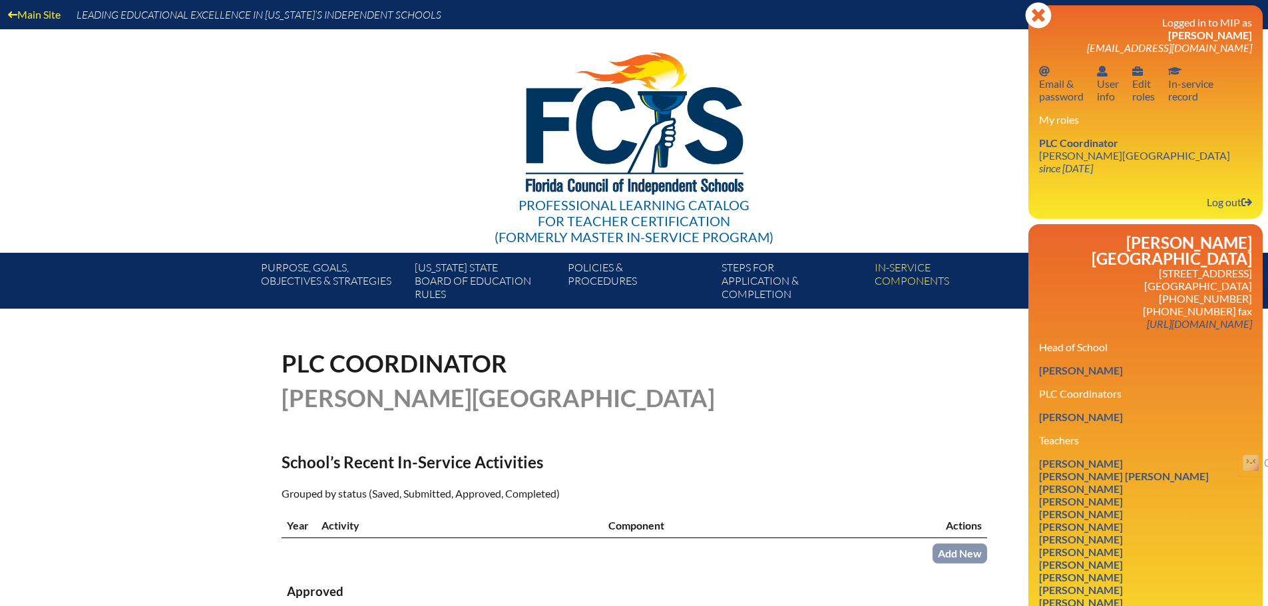
scroll to position [67, 0]
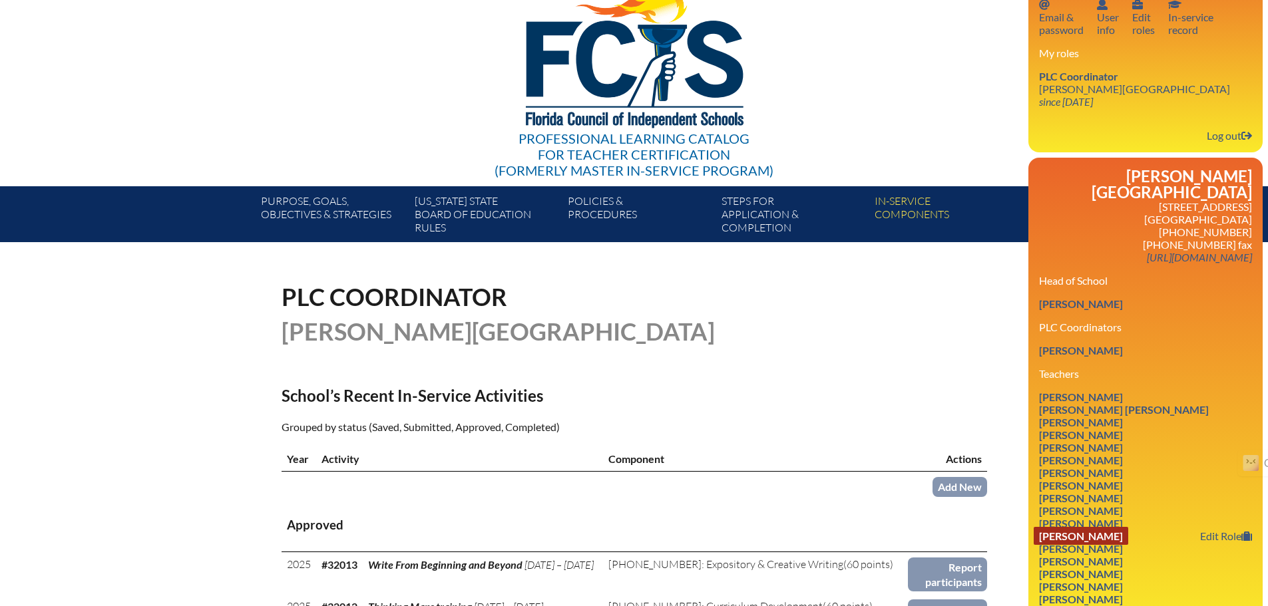
click at [1102, 527] on link "Riley M Kelly" at bounding box center [1081, 536] width 95 height 18
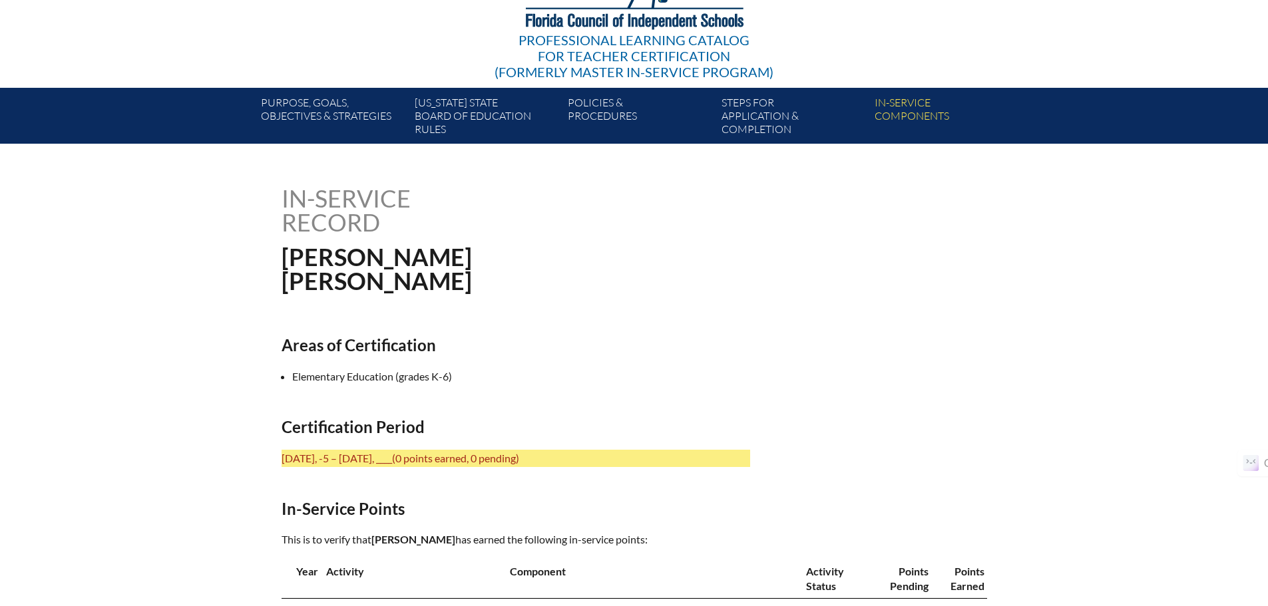
scroll to position [200, 0]
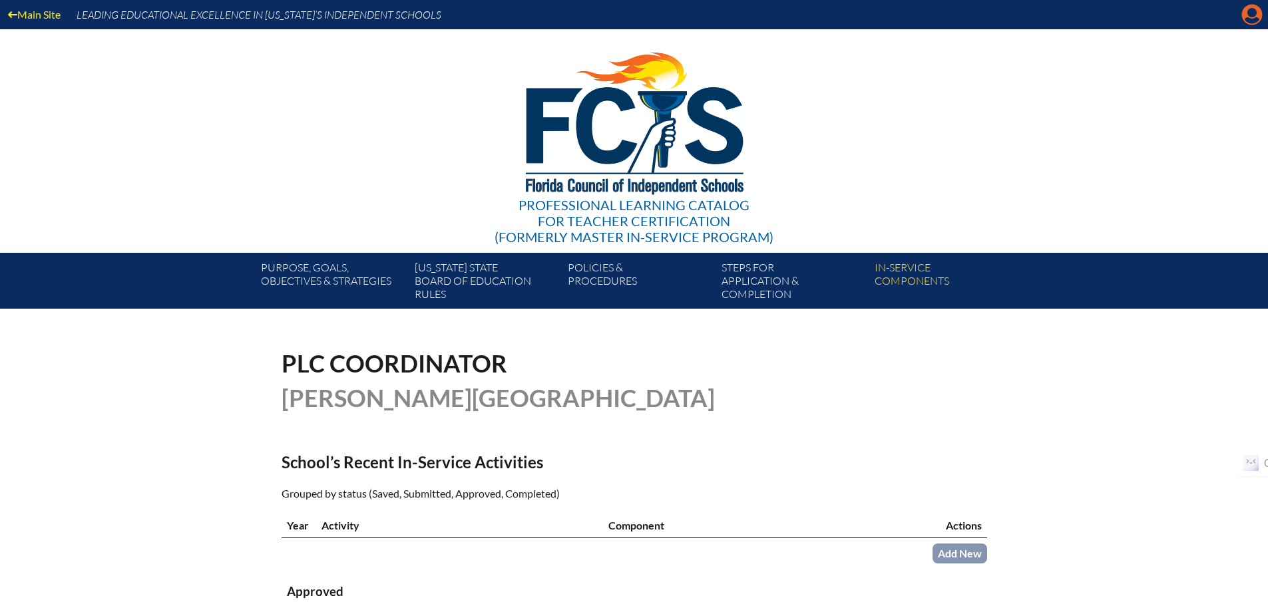
click at [1253, 14] on icon "Manage account" at bounding box center [1251, 14] width 21 height 21
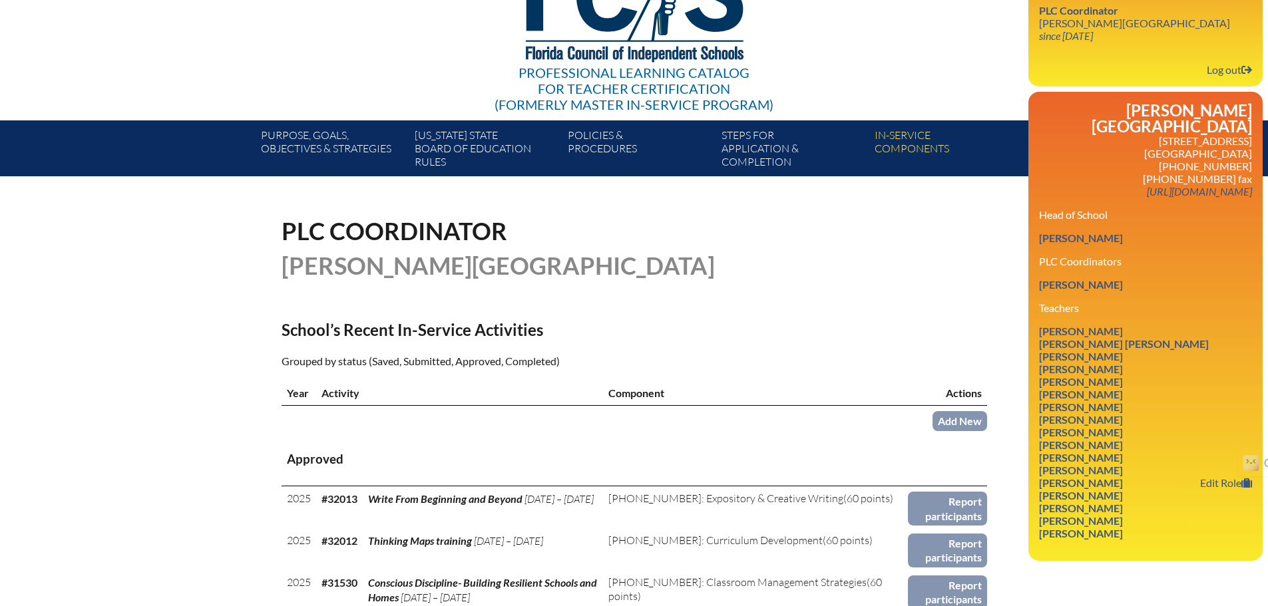
scroll to position [133, 0]
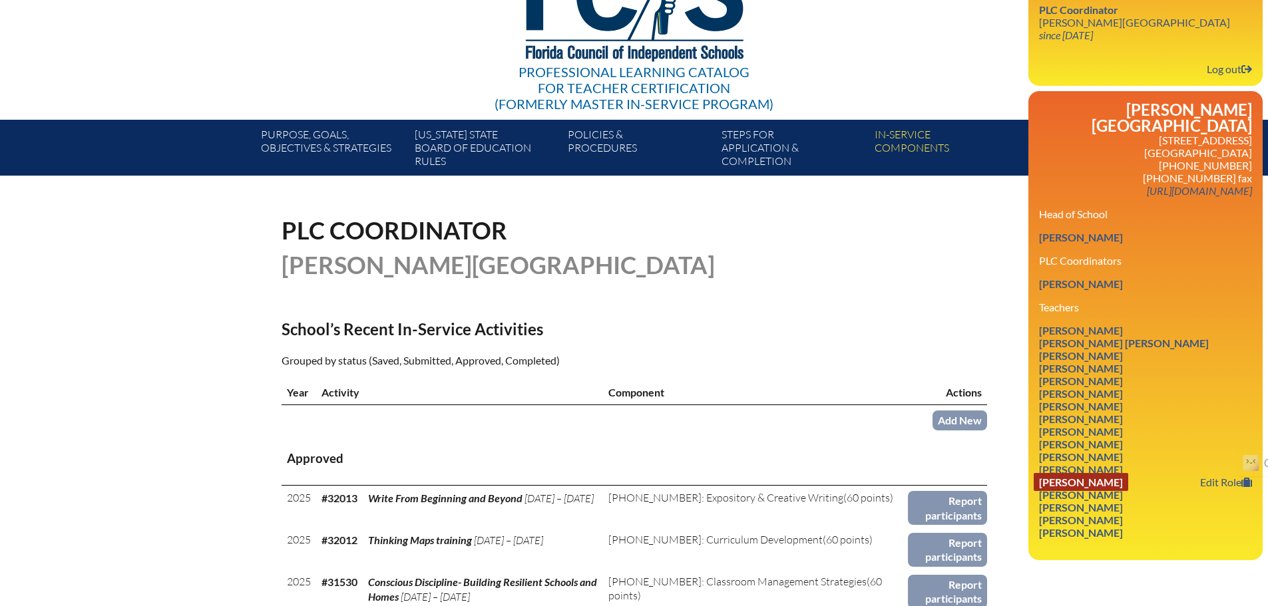
click at [1110, 473] on link "[PERSON_NAME]" at bounding box center [1081, 482] width 95 height 18
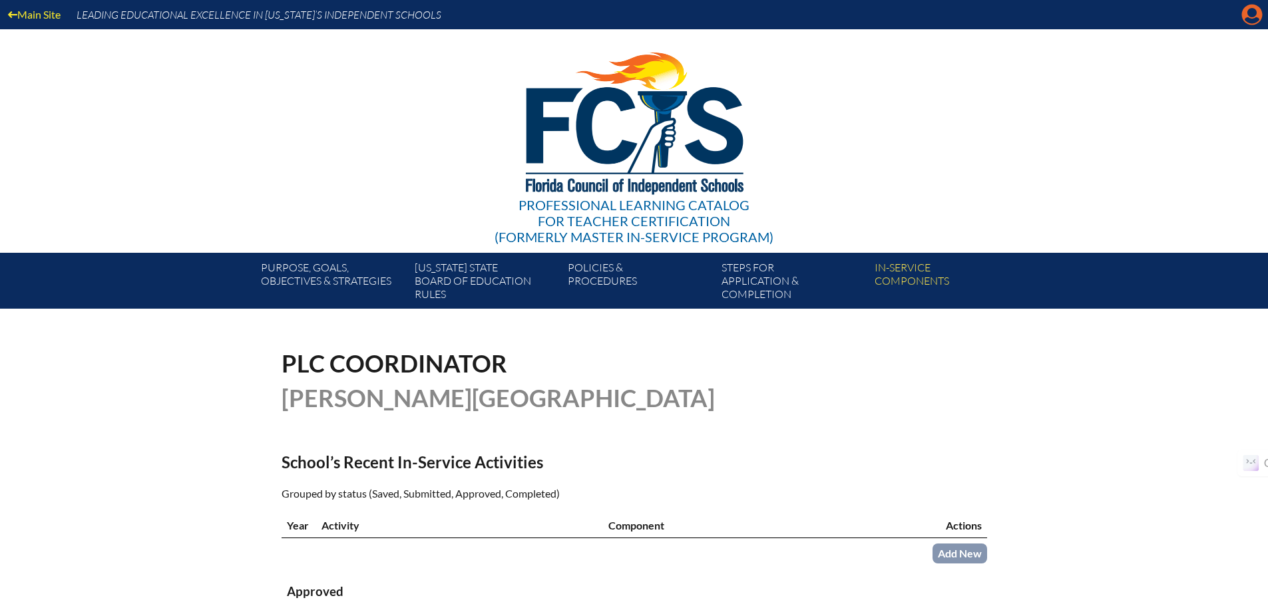
click at [1255, 18] on icon at bounding box center [1252, 15] width 21 height 21
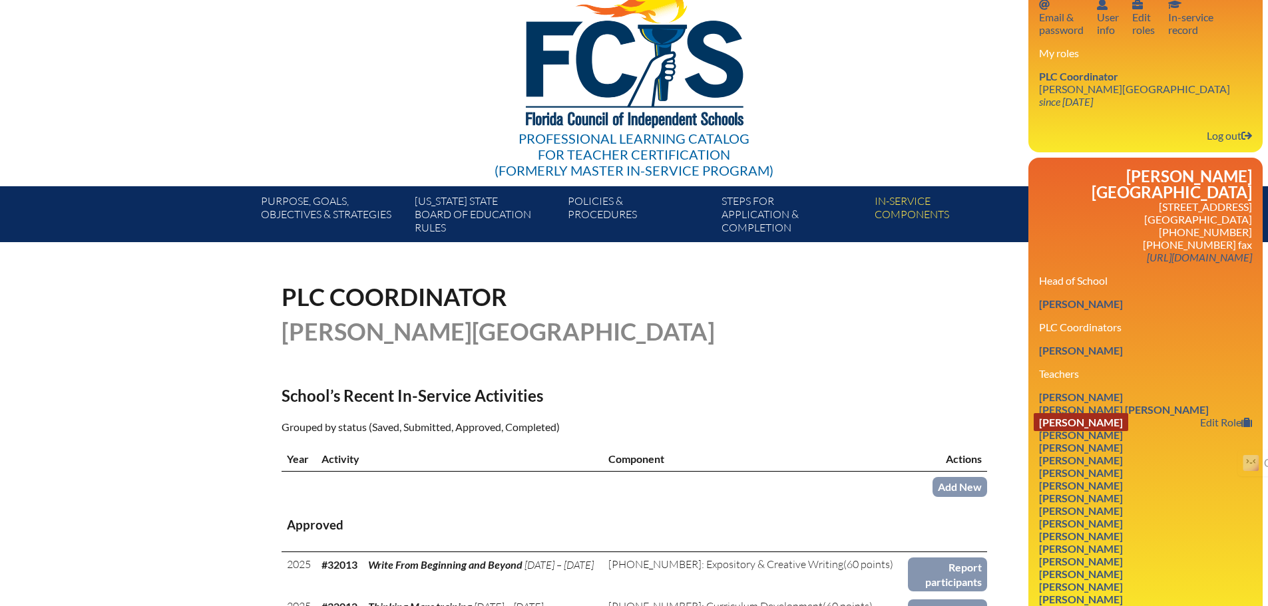
scroll to position [133, 0]
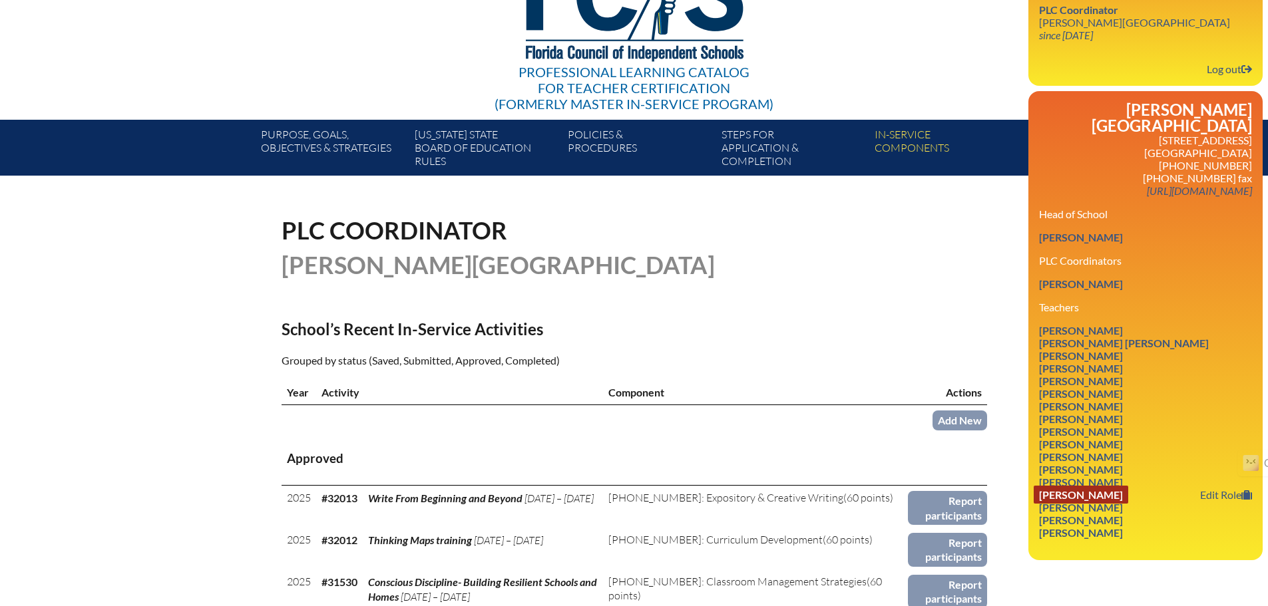
click at [1103, 486] on link "Kelly Moles" at bounding box center [1081, 495] width 95 height 18
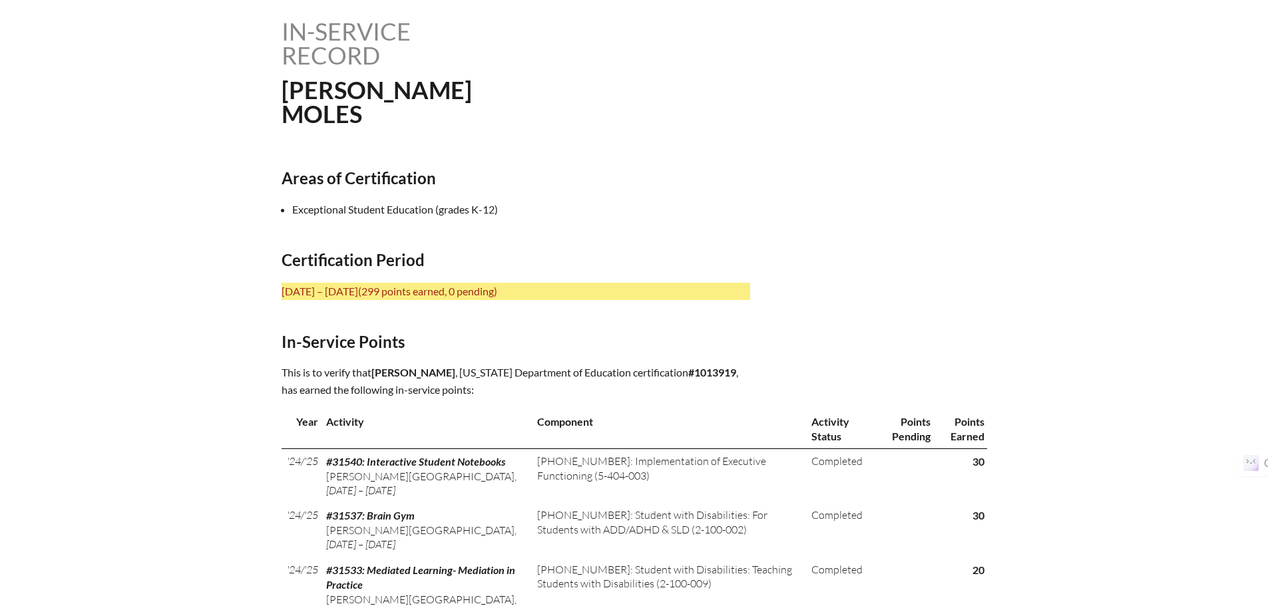
scroll to position [333, 0]
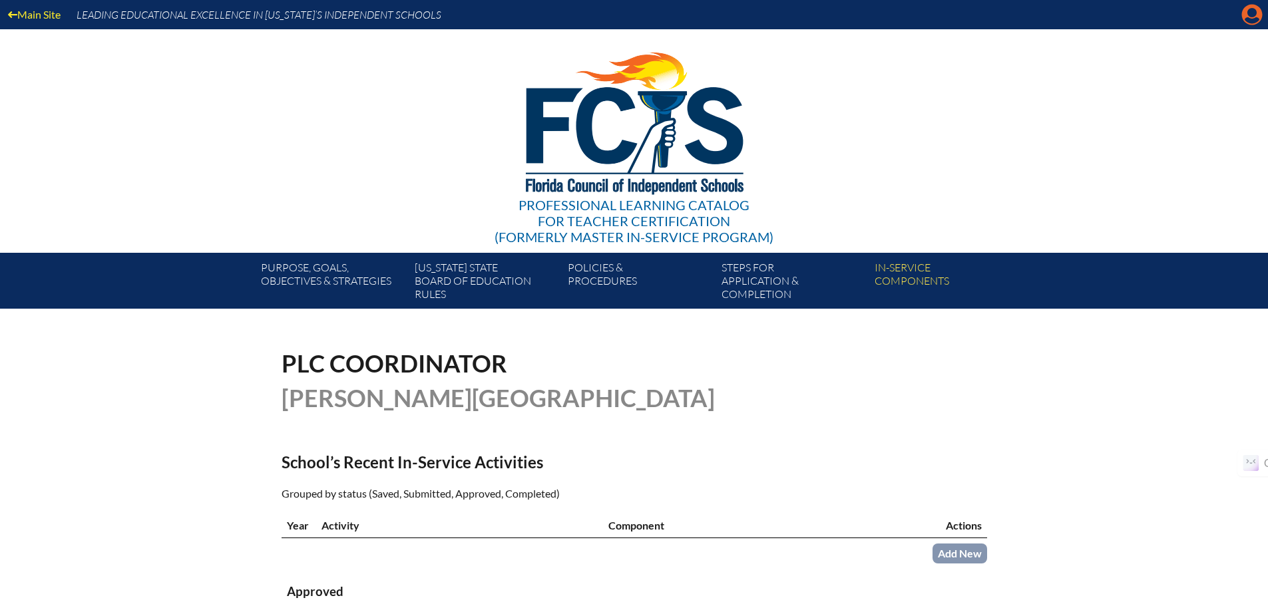
click at [1253, 16] on icon "Manage account" at bounding box center [1251, 14] width 21 height 21
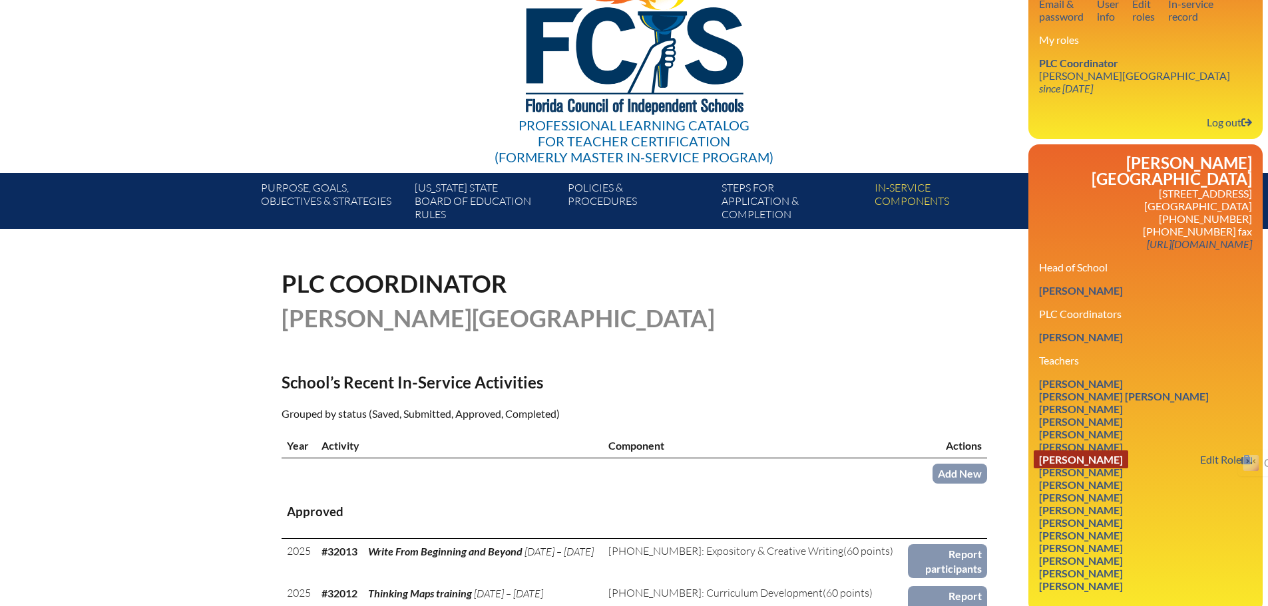
scroll to position [133, 0]
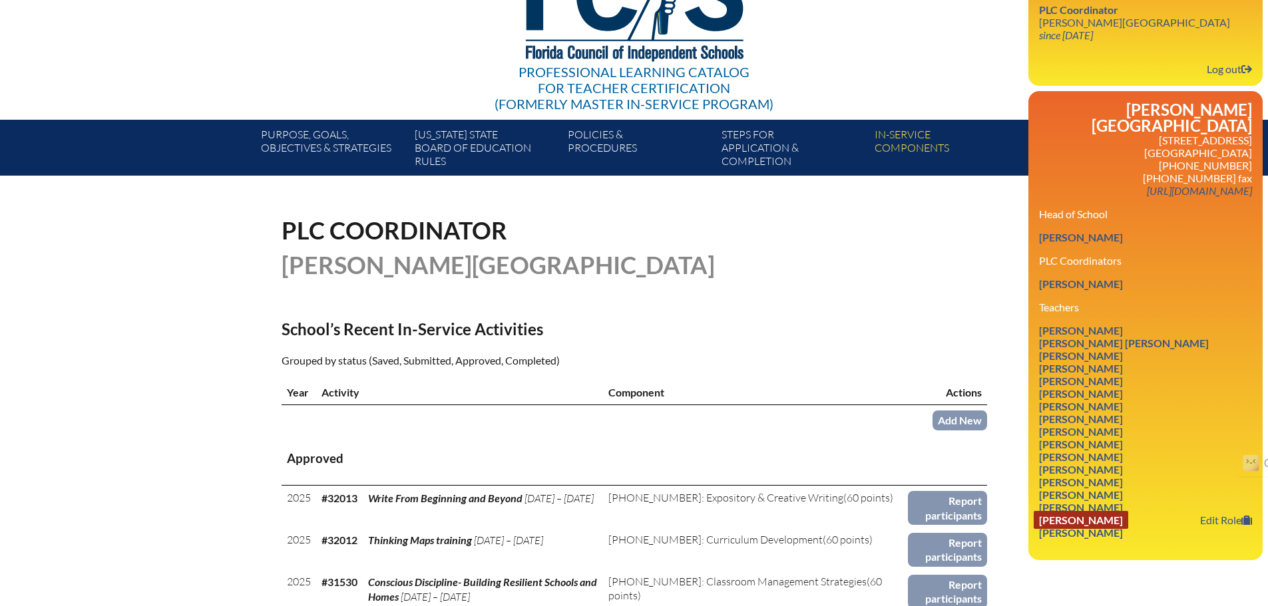
click at [1111, 511] on link "[PERSON_NAME]" at bounding box center [1081, 520] width 95 height 18
